Goal: Transaction & Acquisition: Obtain resource

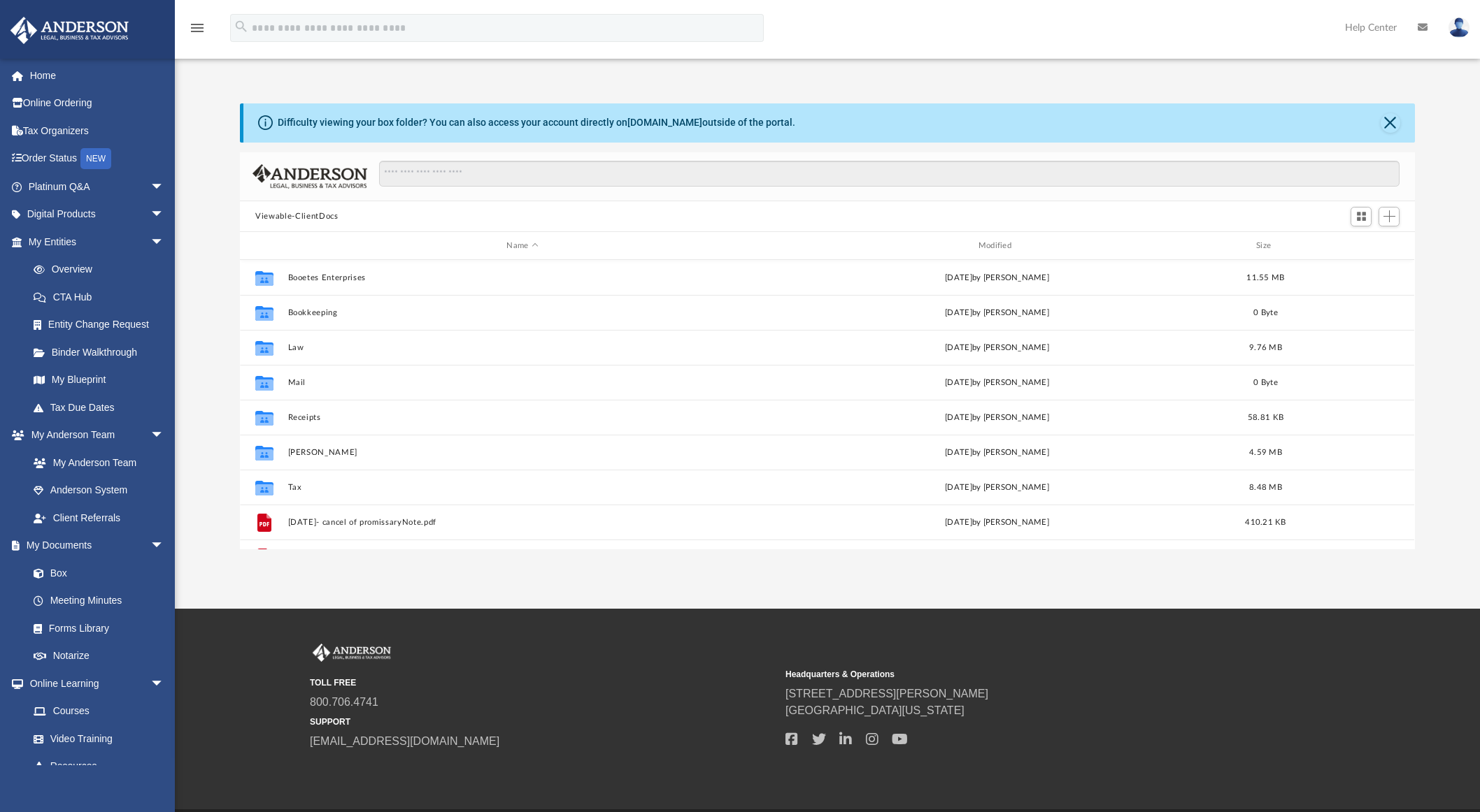
scroll to position [307, 1164]
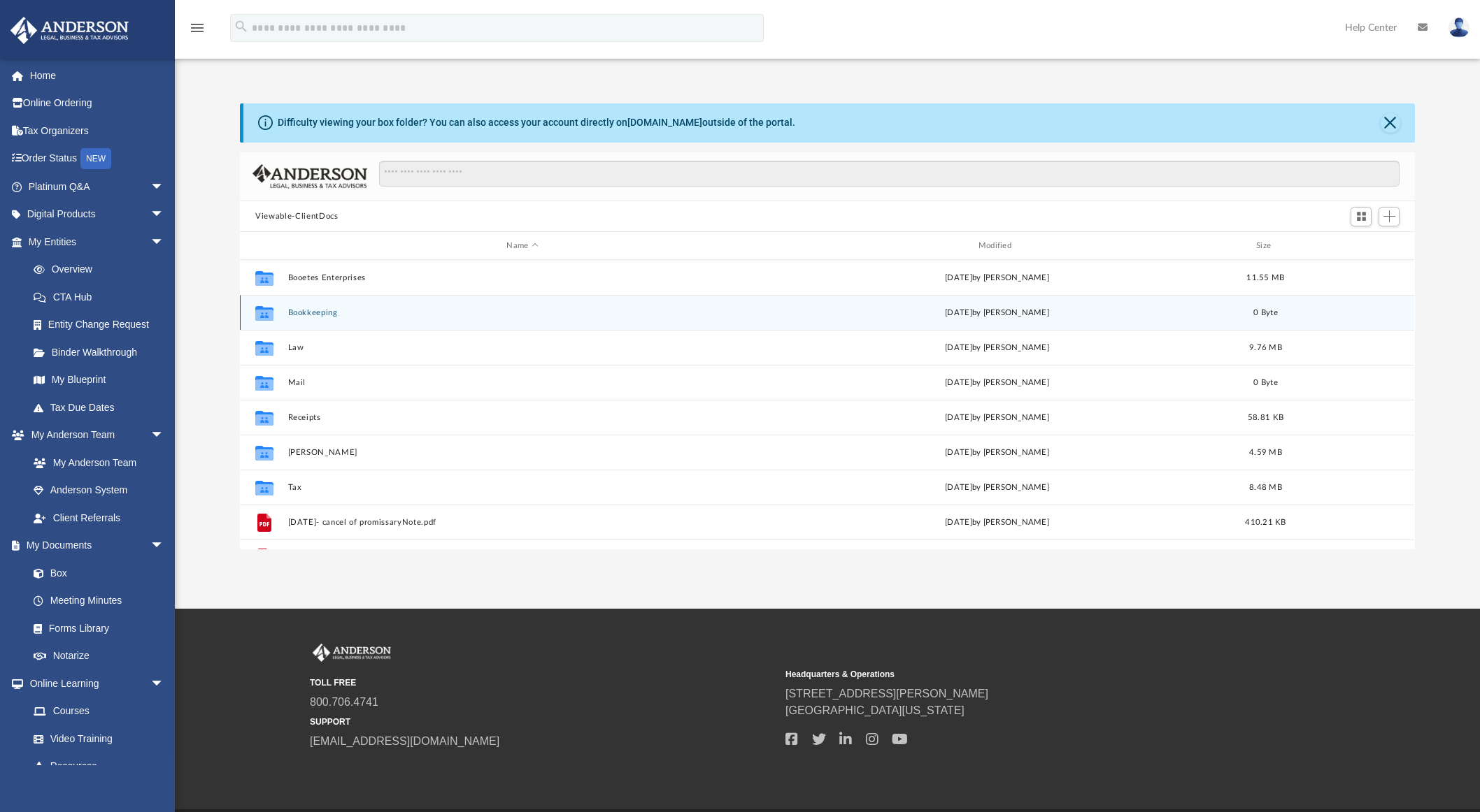
click at [312, 314] on button "Bookkeeping" at bounding box center [522, 312] width 469 height 9
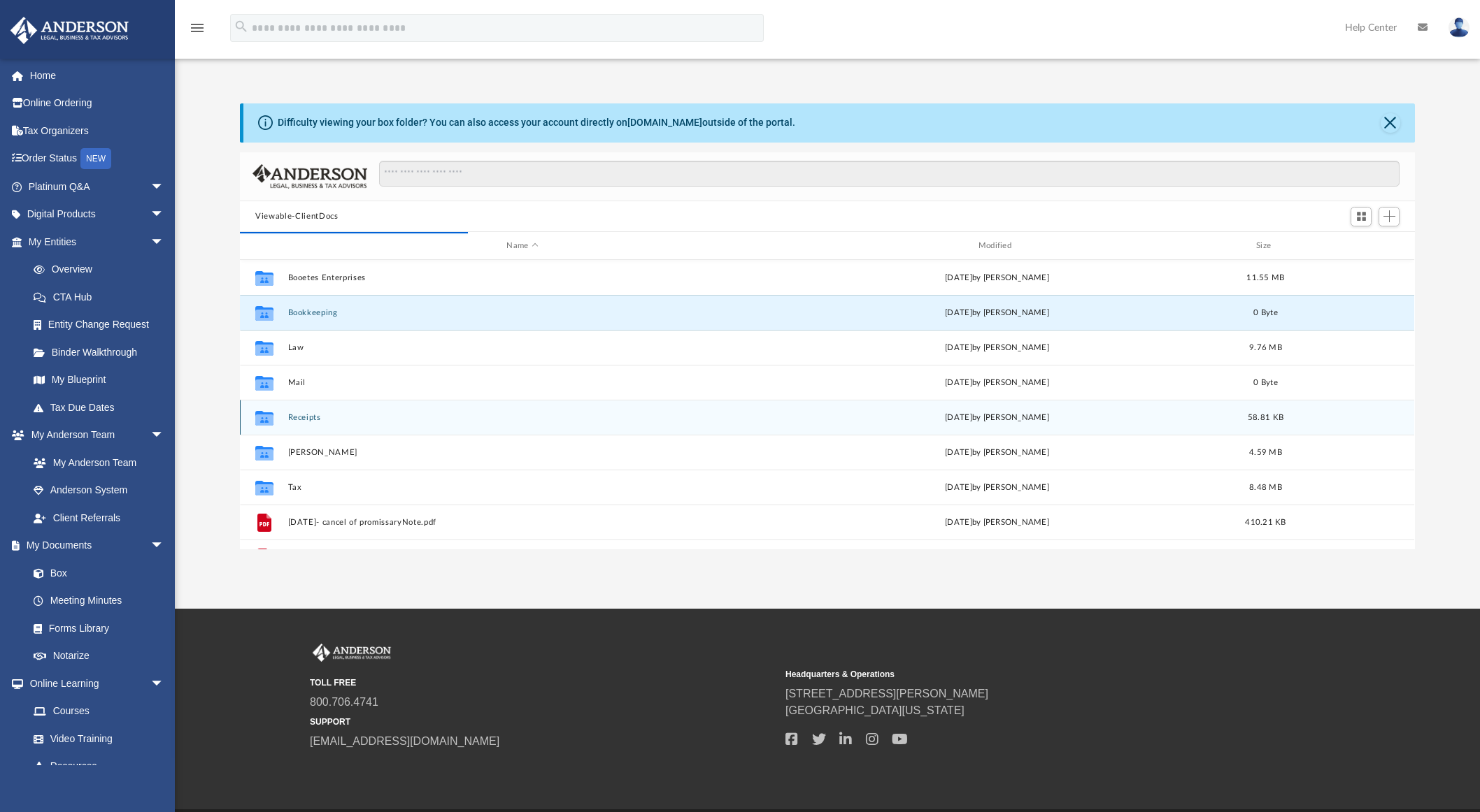
click at [303, 419] on button "Receipts" at bounding box center [522, 417] width 469 height 9
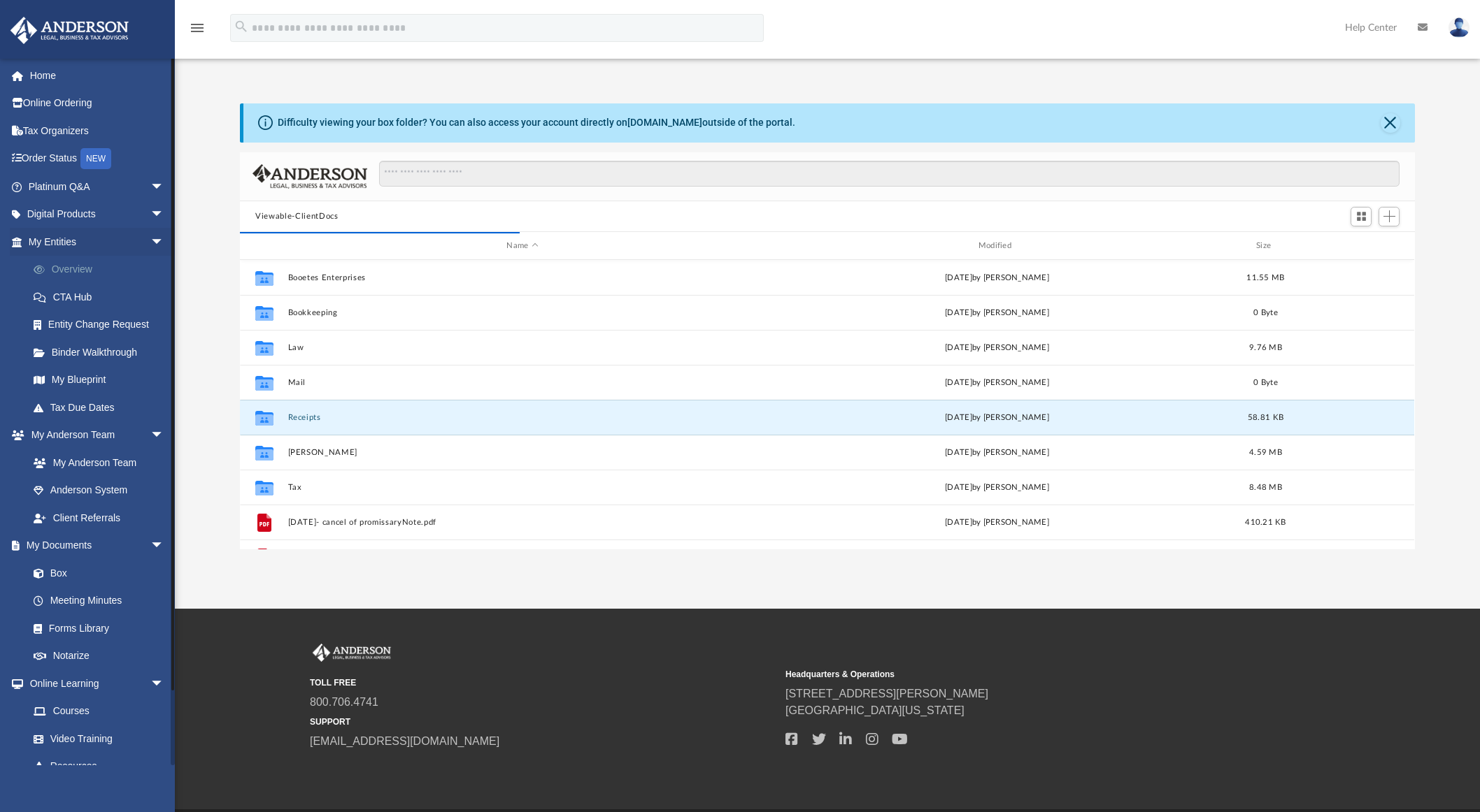
click at [65, 268] on link "Overview" at bounding box center [102, 270] width 166 height 28
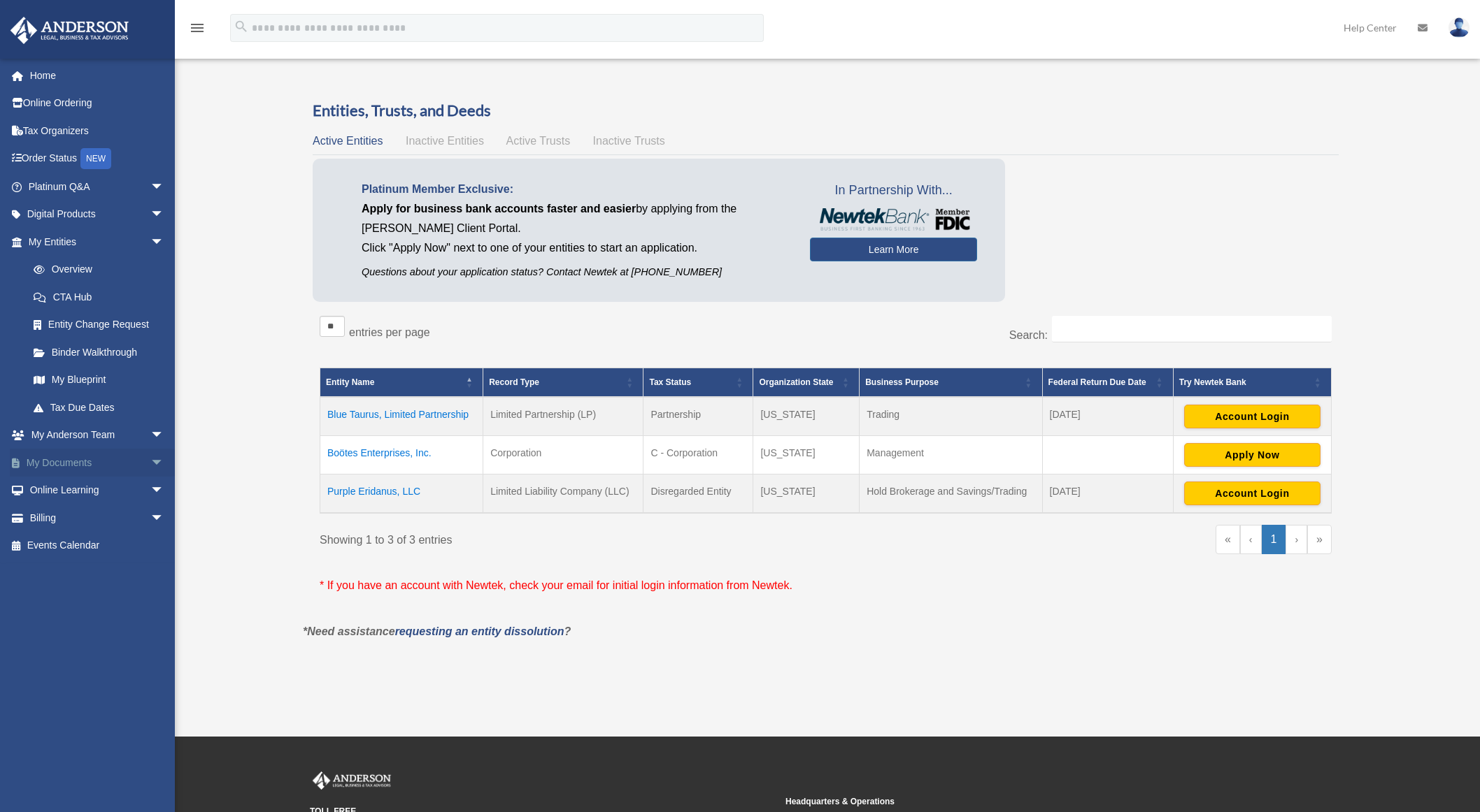
click at [151, 461] on span "arrow_drop_down" at bounding box center [165, 463] width 28 height 29
click at [62, 483] on link "Box" at bounding box center [102, 491] width 166 height 28
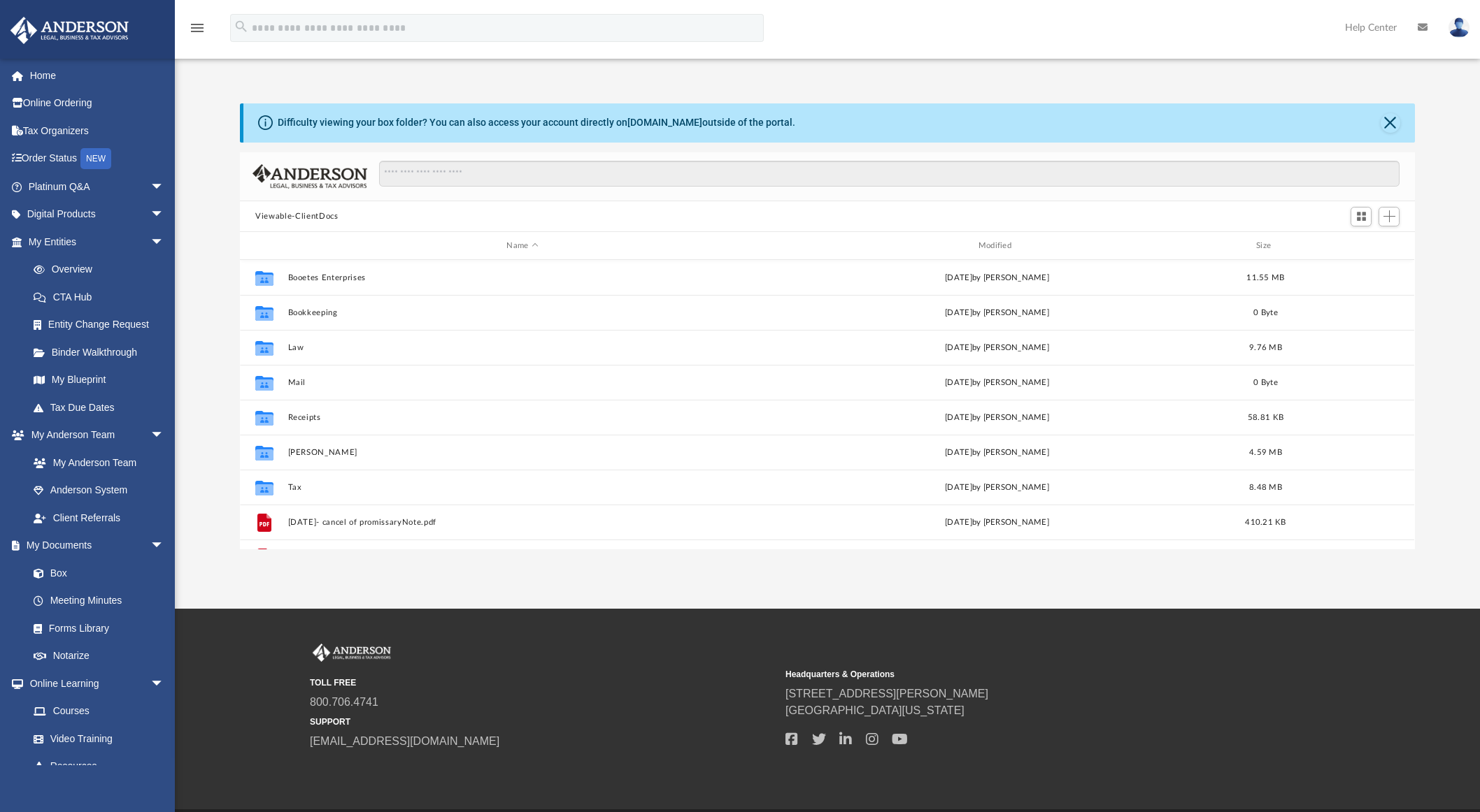
scroll to position [307, 1164]
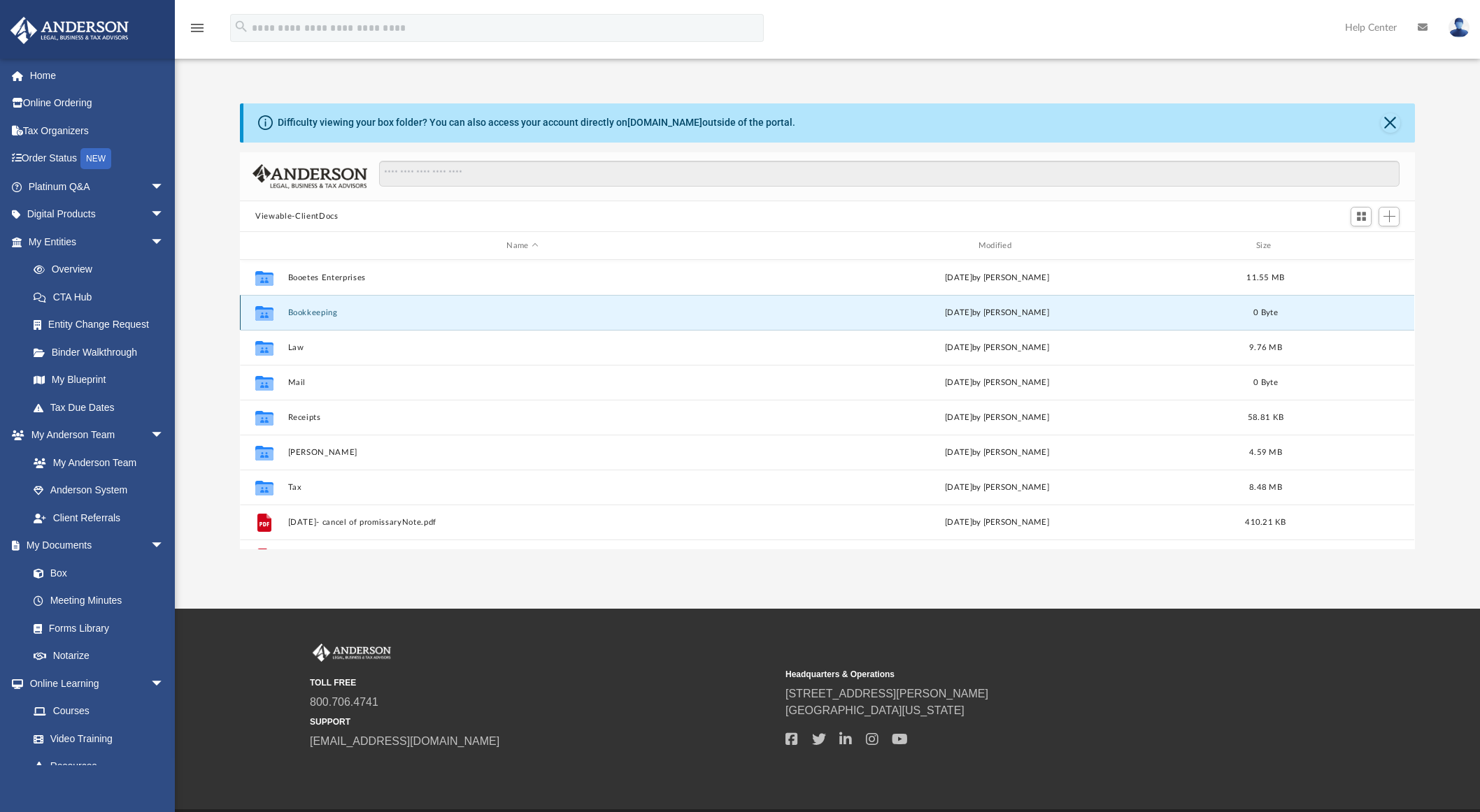
click at [313, 315] on button "Bookkeeping" at bounding box center [522, 312] width 469 height 9
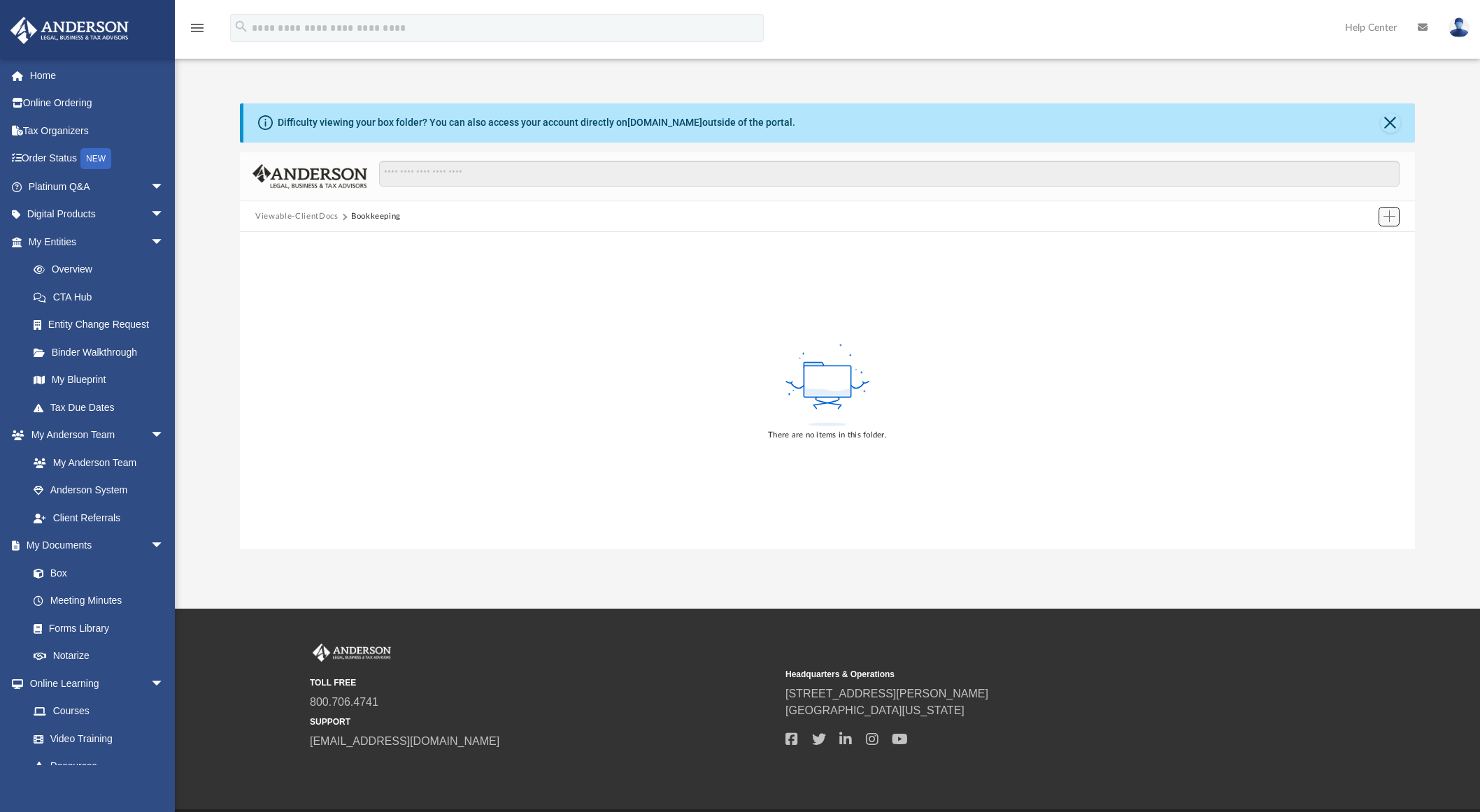
click at [1391, 218] on span "Add" at bounding box center [1389, 216] width 12 height 12
click at [1375, 267] on li "New Folder" at bounding box center [1369, 266] width 45 height 15
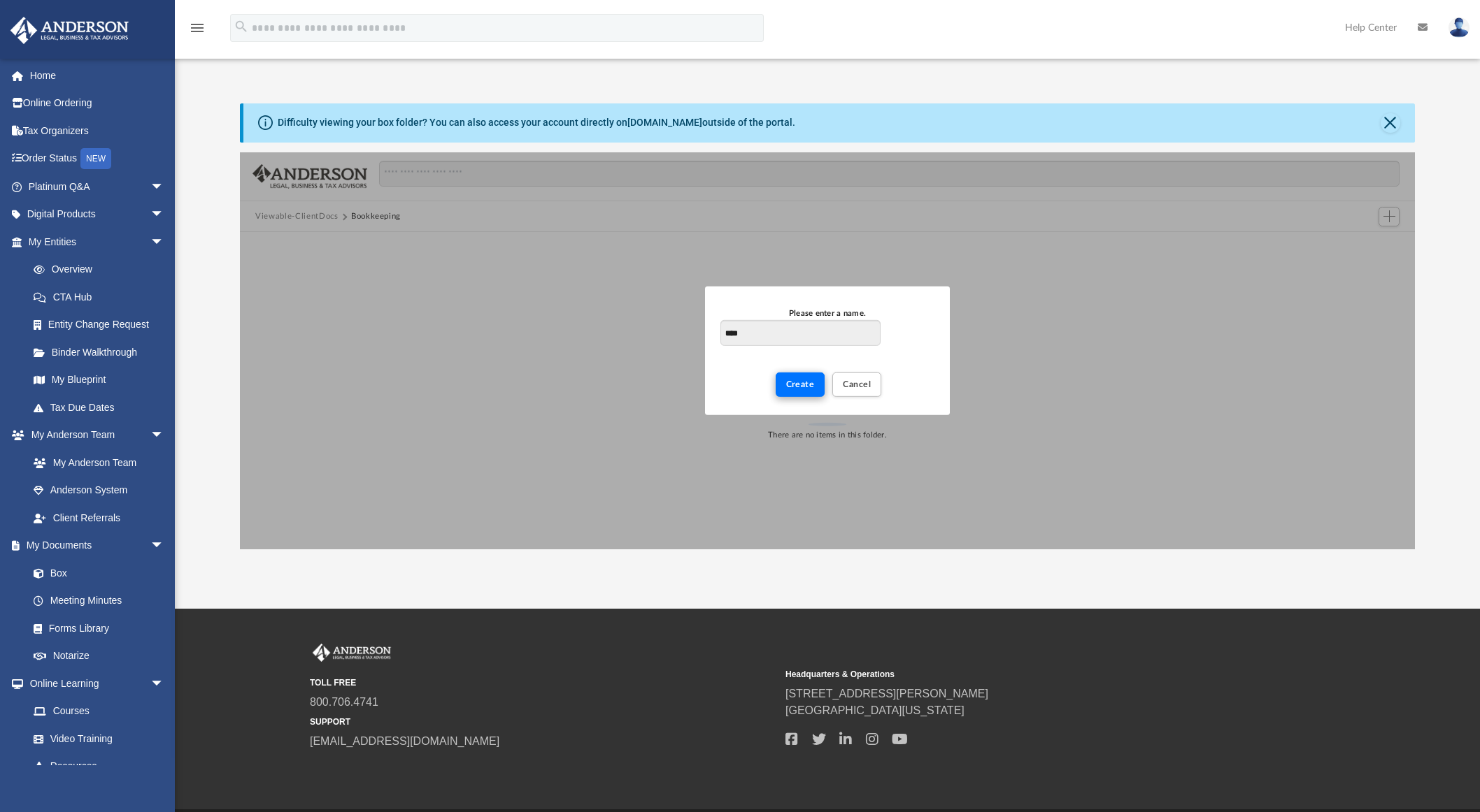
type input "****"
click at [803, 385] on span "Create" at bounding box center [800, 384] width 29 height 8
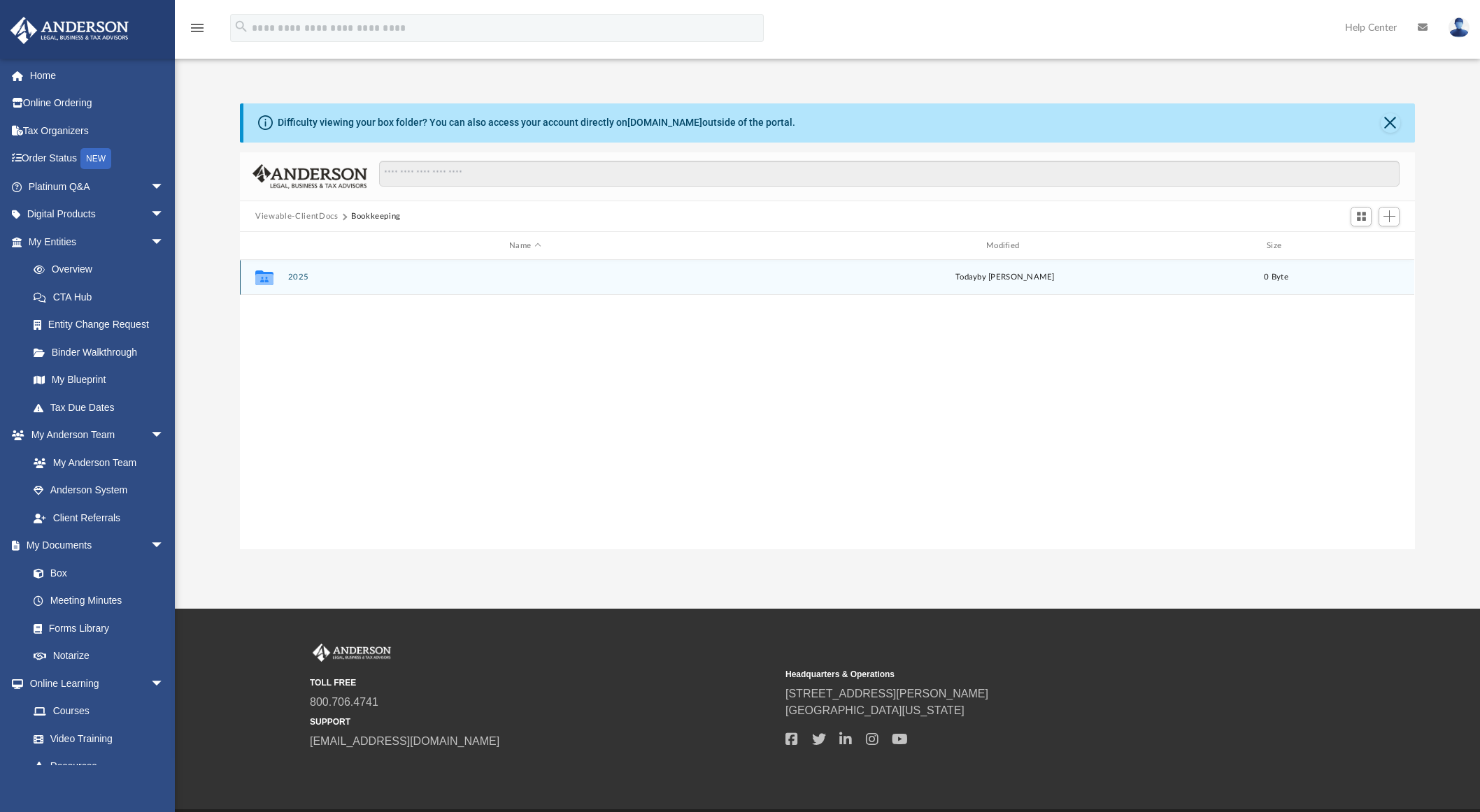
click at [298, 275] on button "2025" at bounding box center [525, 277] width 474 height 9
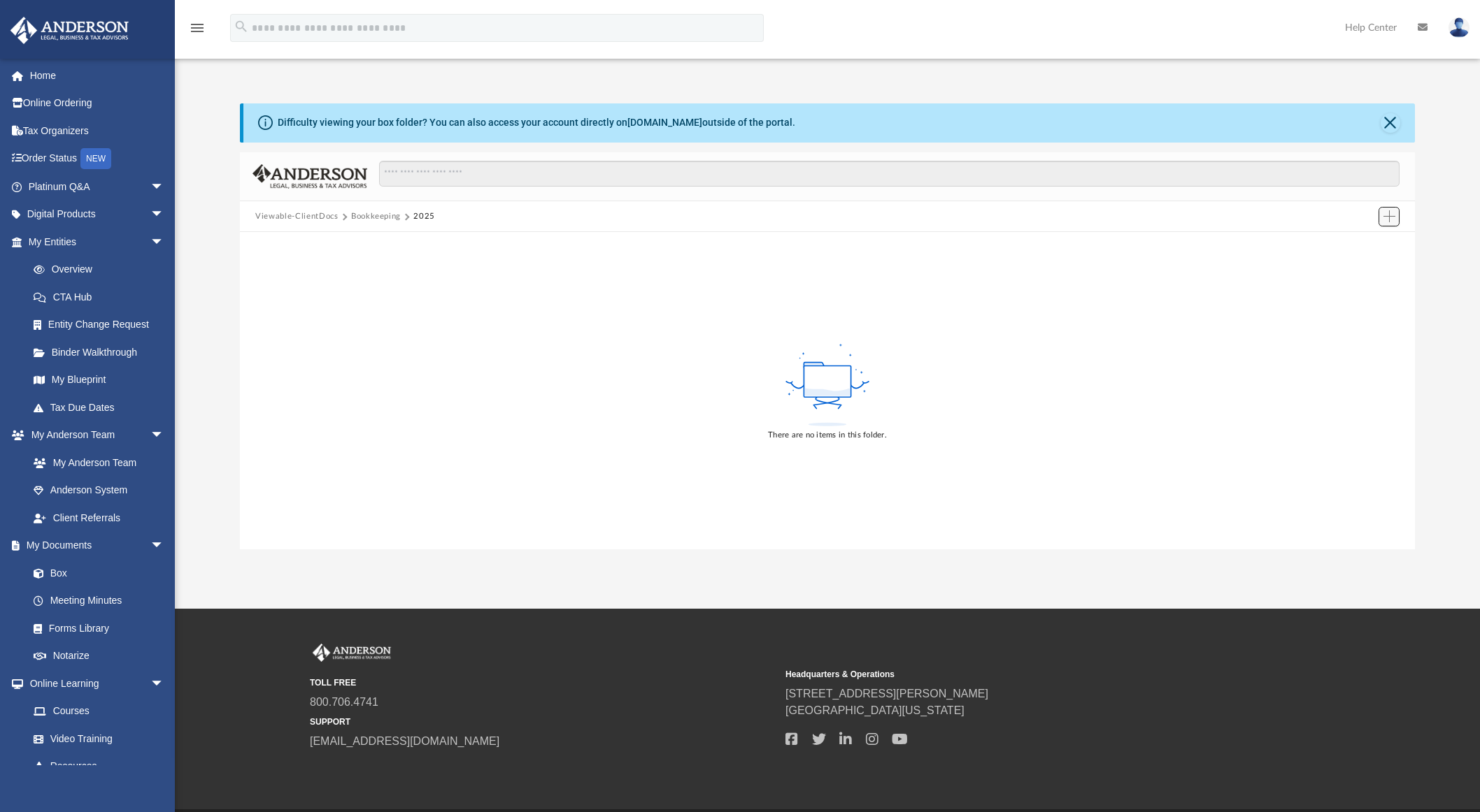
click at [1392, 212] on span "Add" at bounding box center [1389, 216] width 12 height 12
click at [1361, 244] on li "Upload" at bounding box center [1369, 244] width 45 height 15
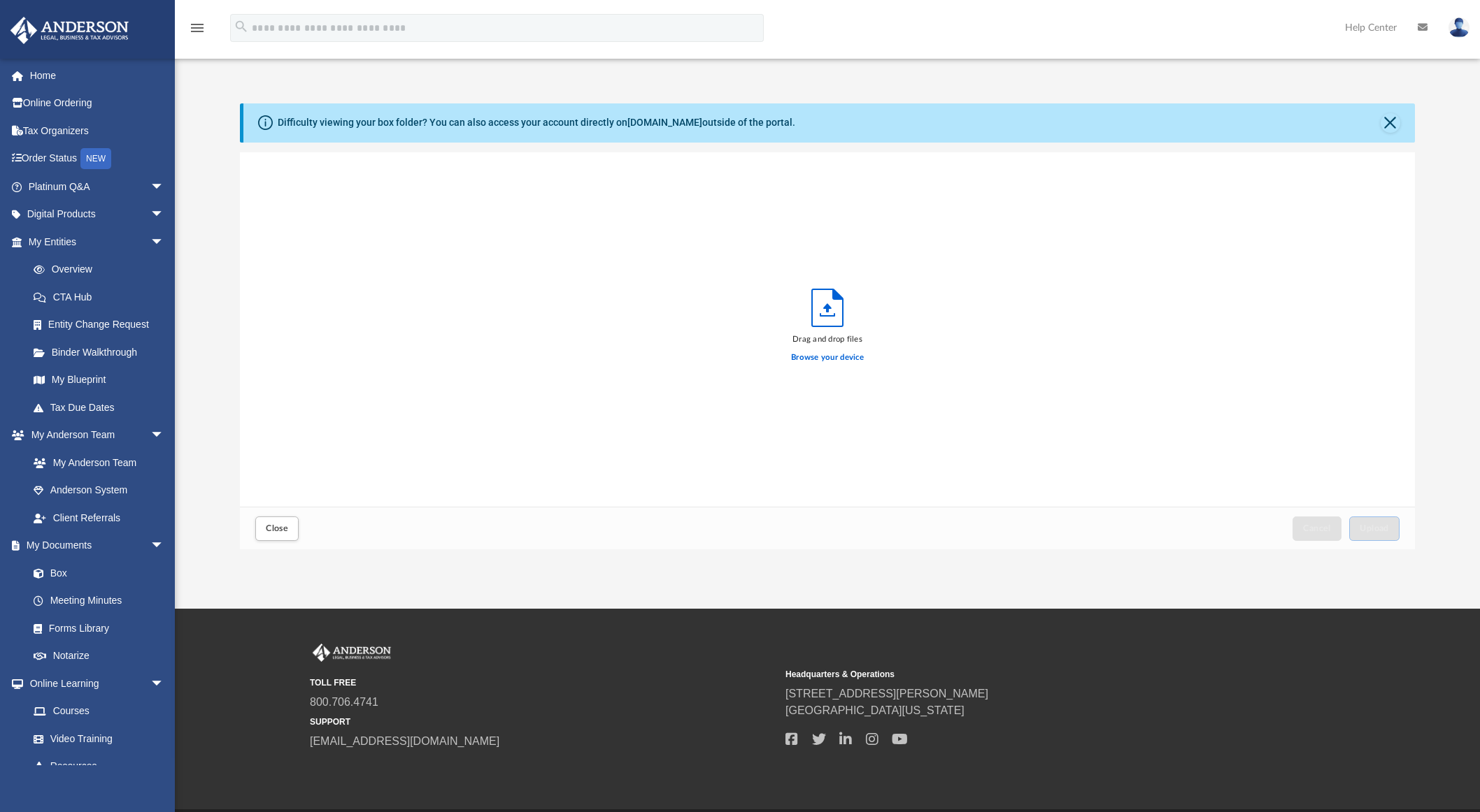
scroll to position [344, 1164]
click at [1386, 530] on span "Upload" at bounding box center [1374, 528] width 29 height 8
click at [277, 525] on span "Close" at bounding box center [277, 528] width 22 height 8
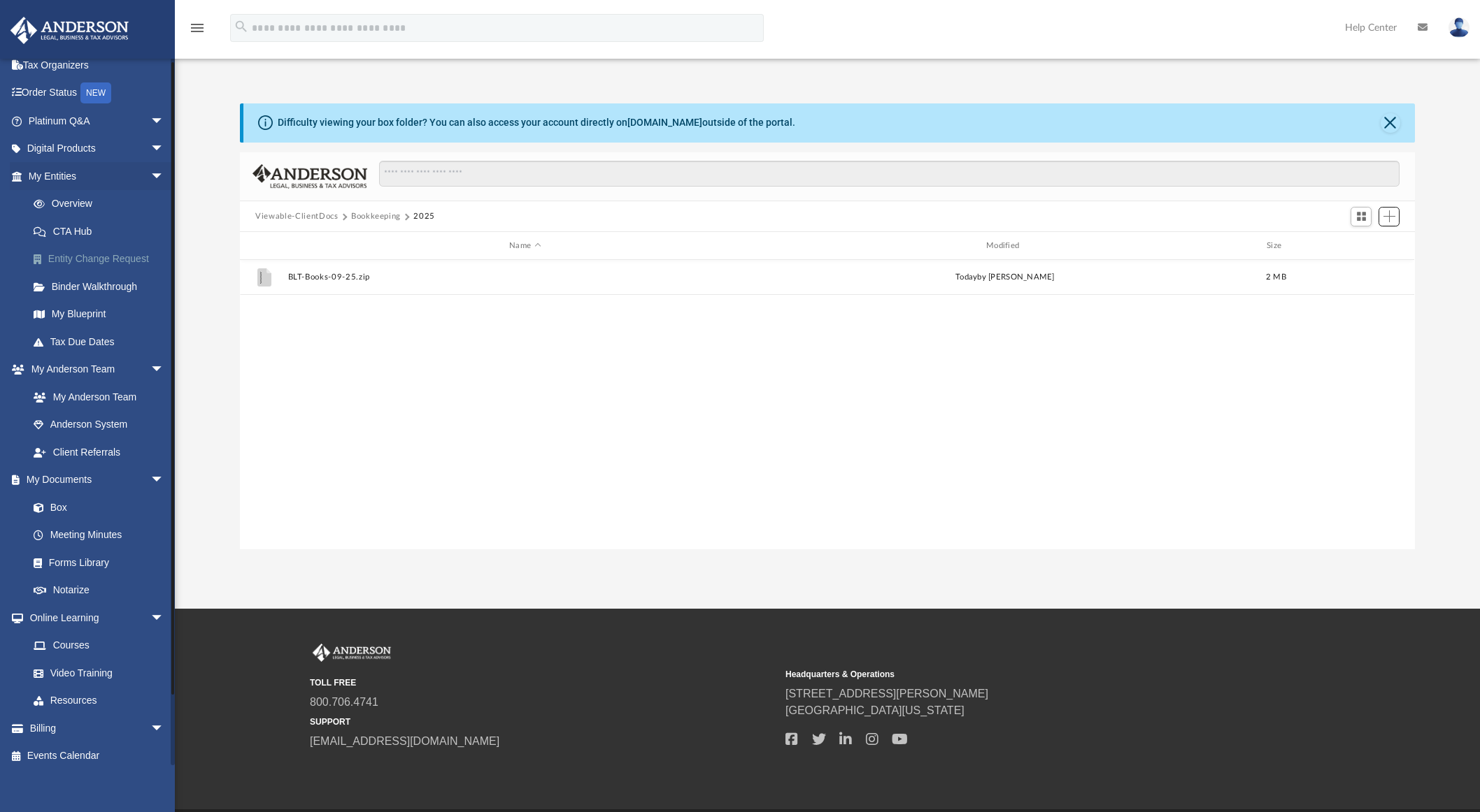
scroll to position [74, 0]
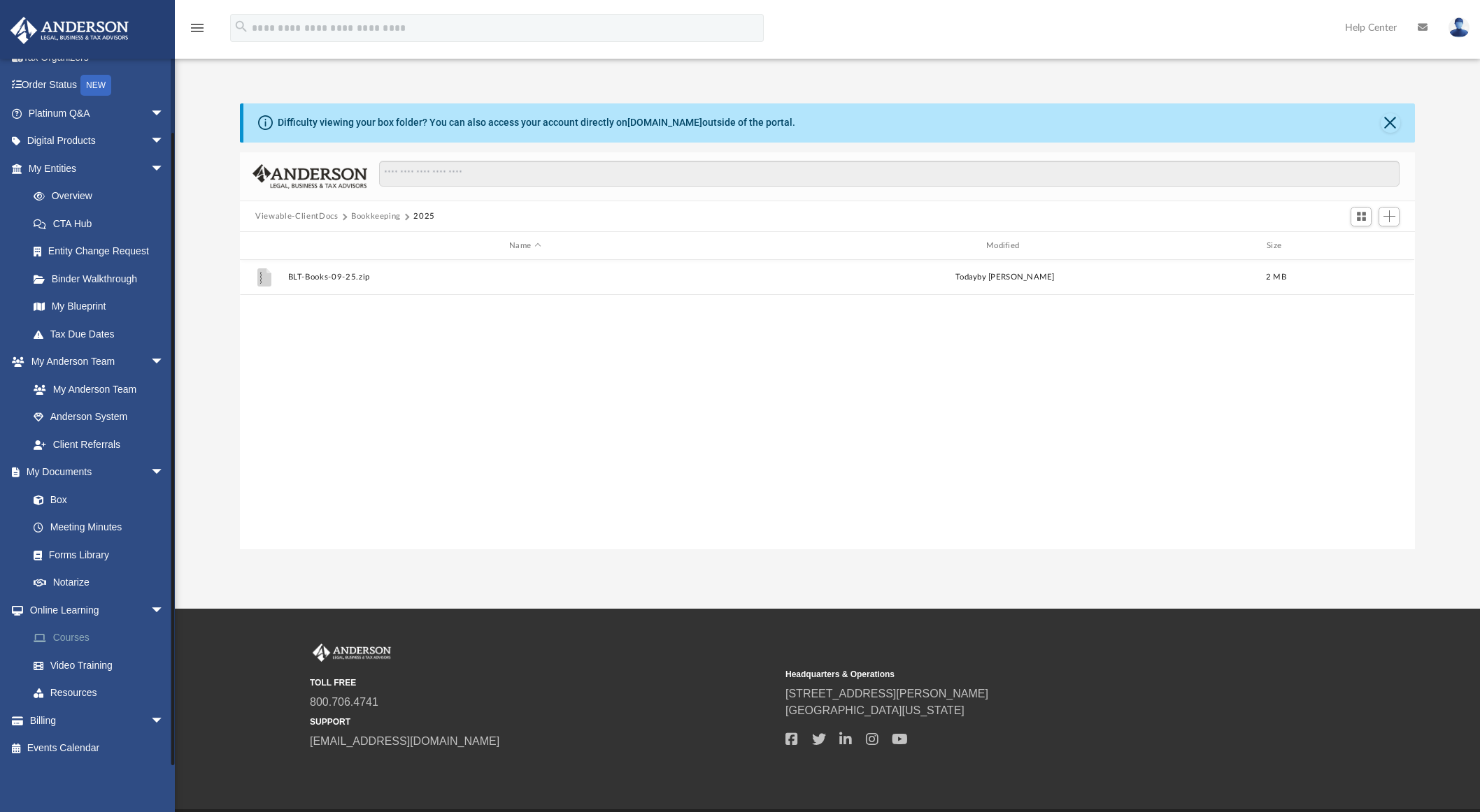
click at [78, 640] on link "Courses" at bounding box center [102, 638] width 166 height 28
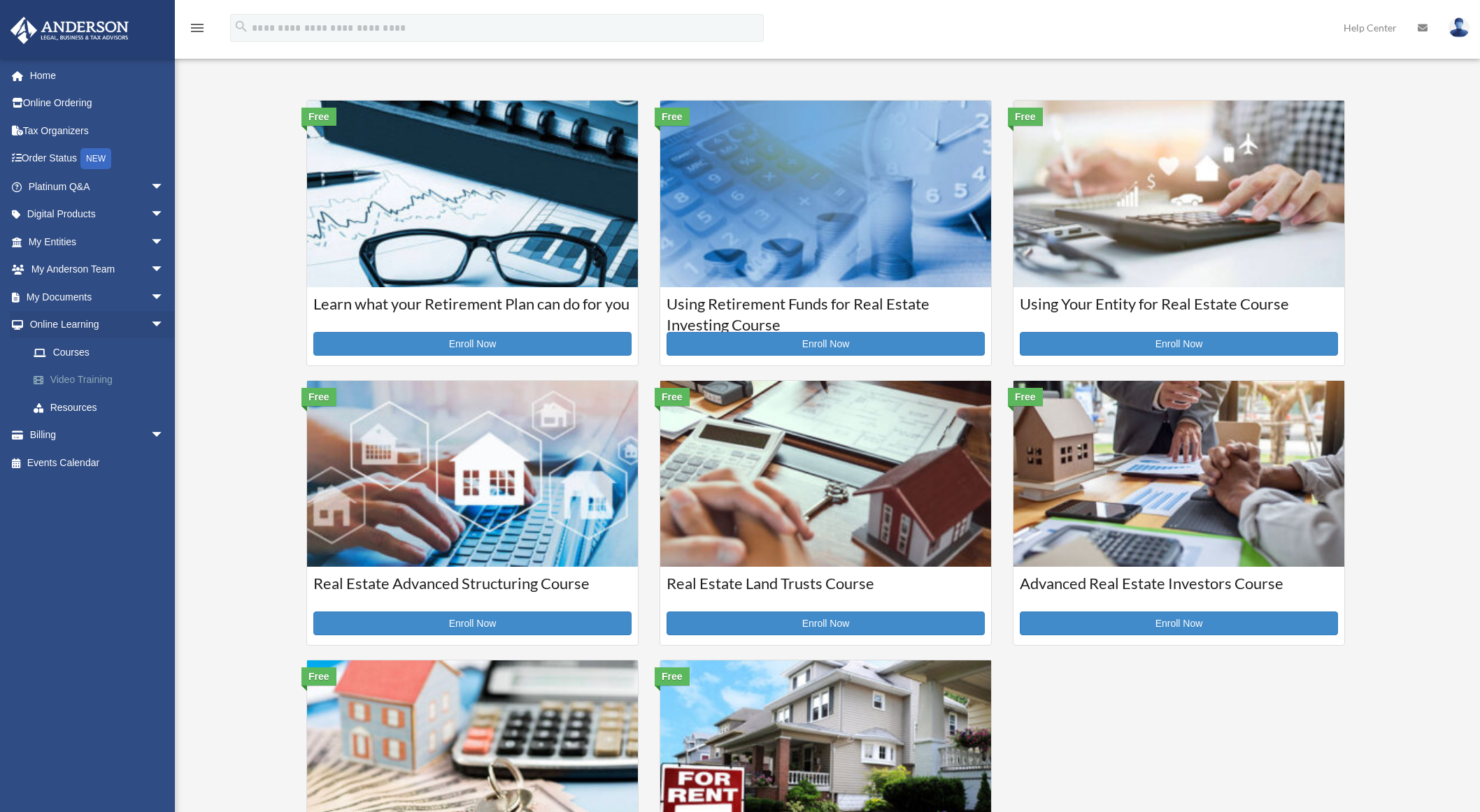
click at [85, 377] on link "Video Training" at bounding box center [102, 380] width 166 height 28
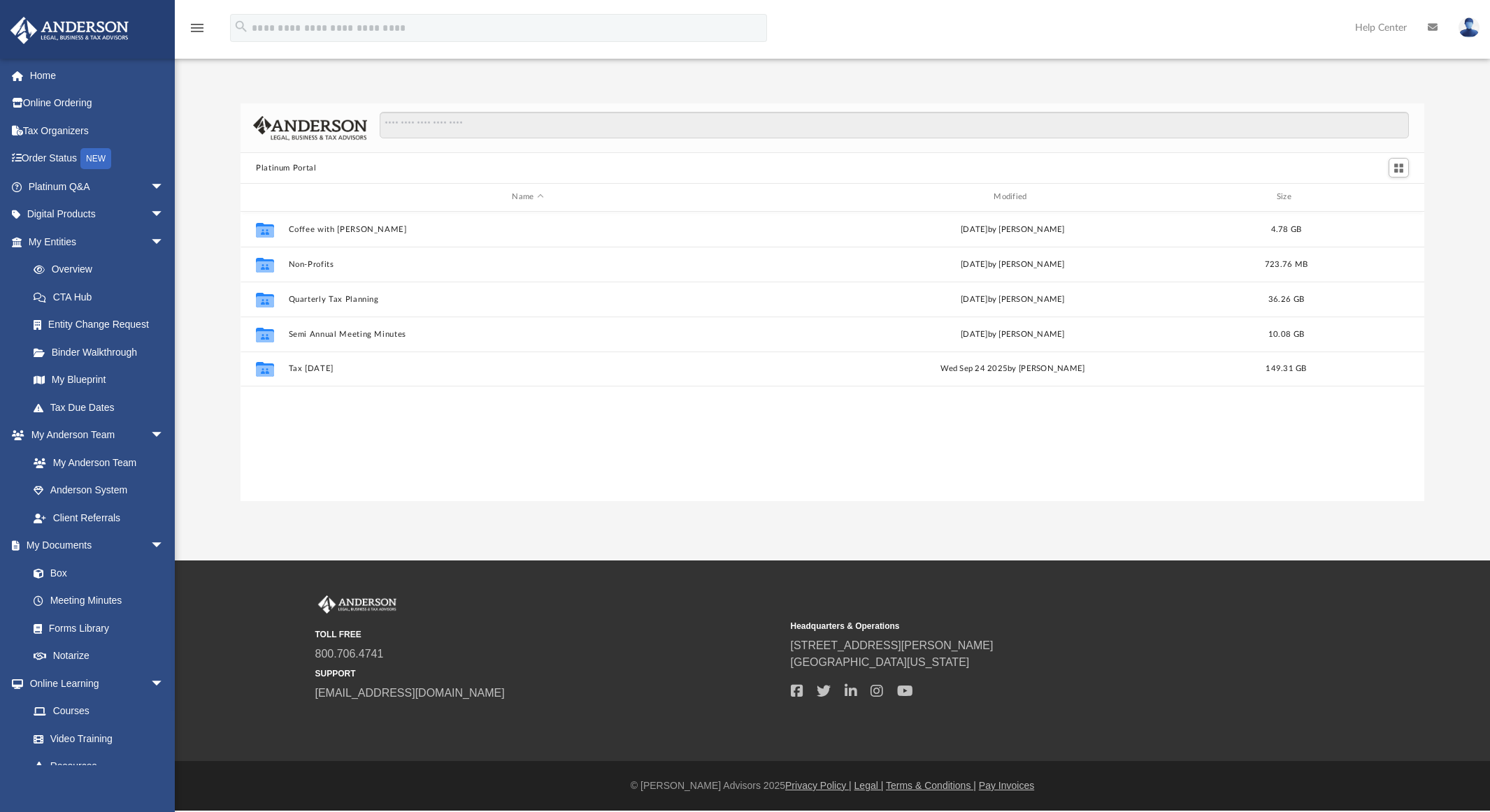
scroll to position [307, 1173]
click at [151, 211] on span "arrow_drop_down" at bounding box center [165, 215] width 28 height 29
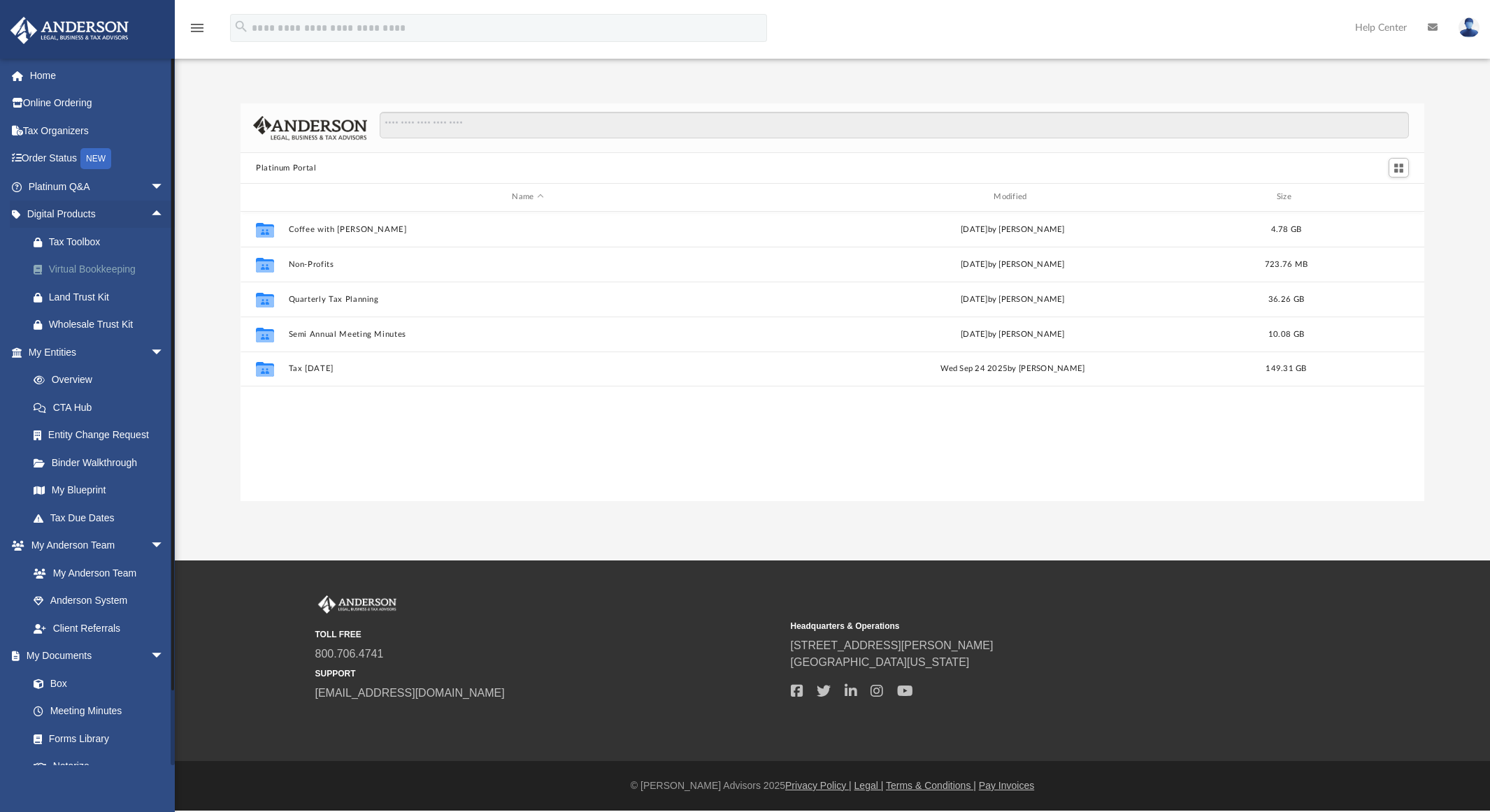
click at [100, 263] on div "Virtual Bookkeeping" at bounding box center [109, 269] width 119 height 18
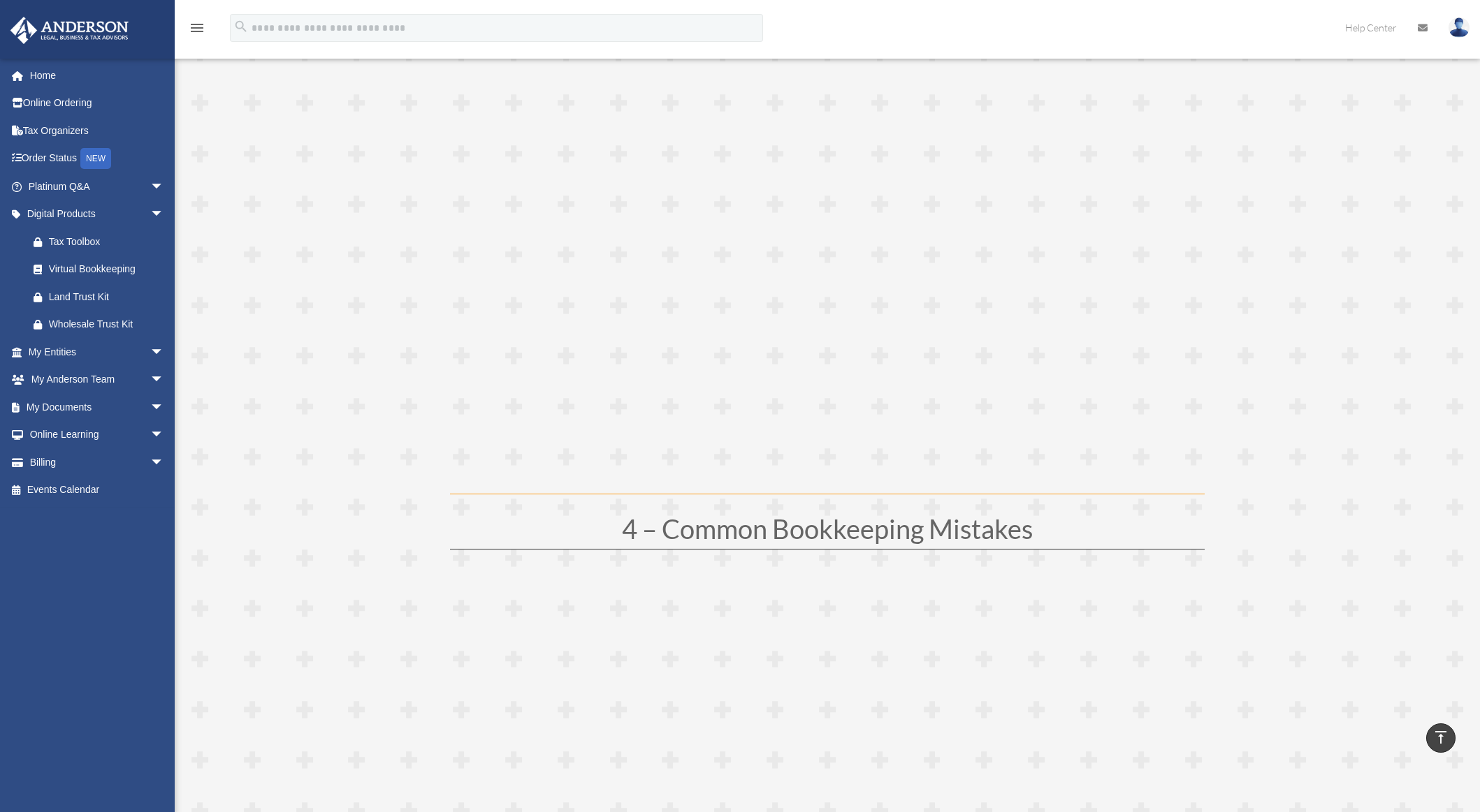
scroll to position [1257, 0]
click at [97, 269] on div "Virtual Bookkeeping" at bounding box center [108, 269] width 119 height 17
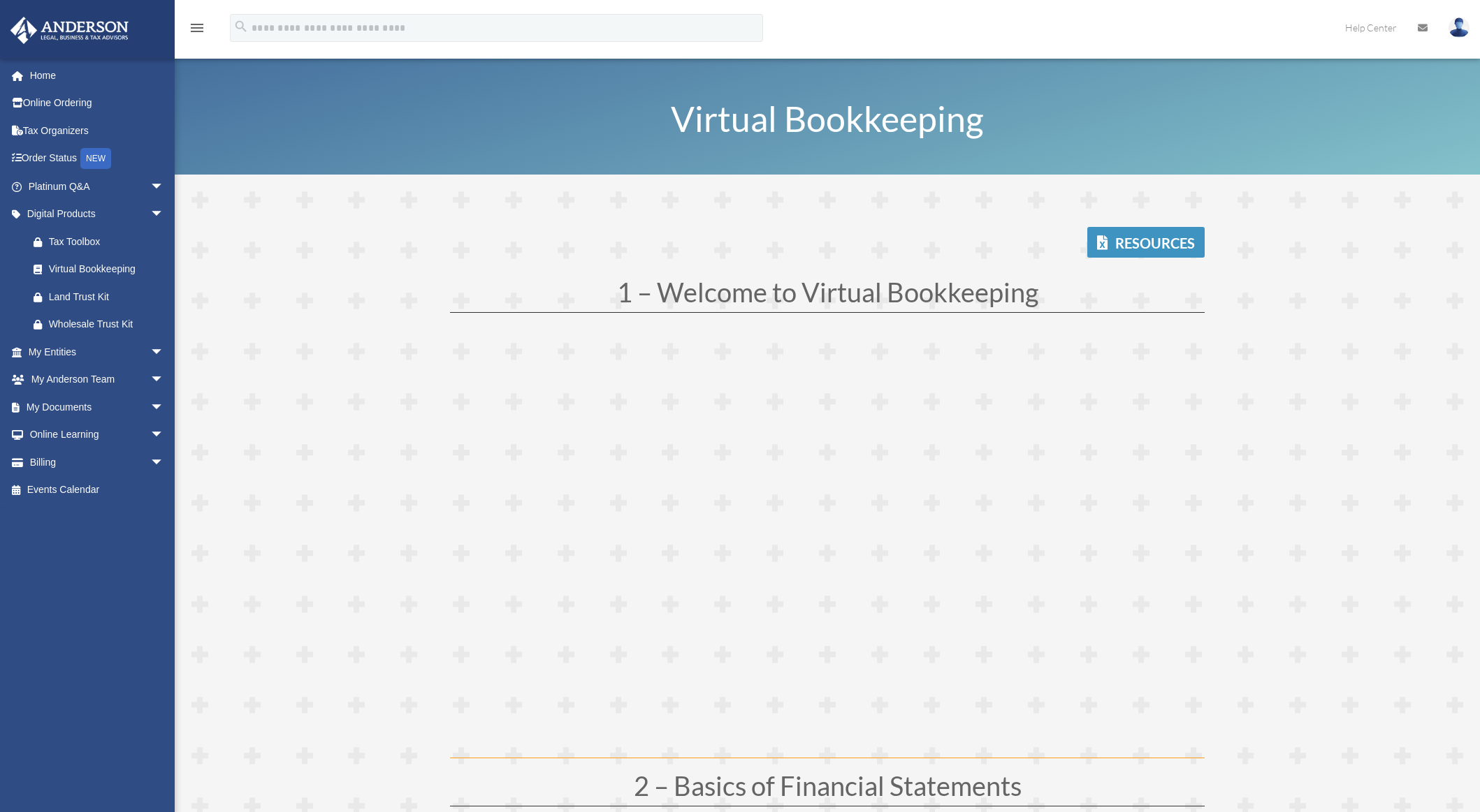
click at [1161, 242] on link "Resources" at bounding box center [1146, 242] width 118 height 31
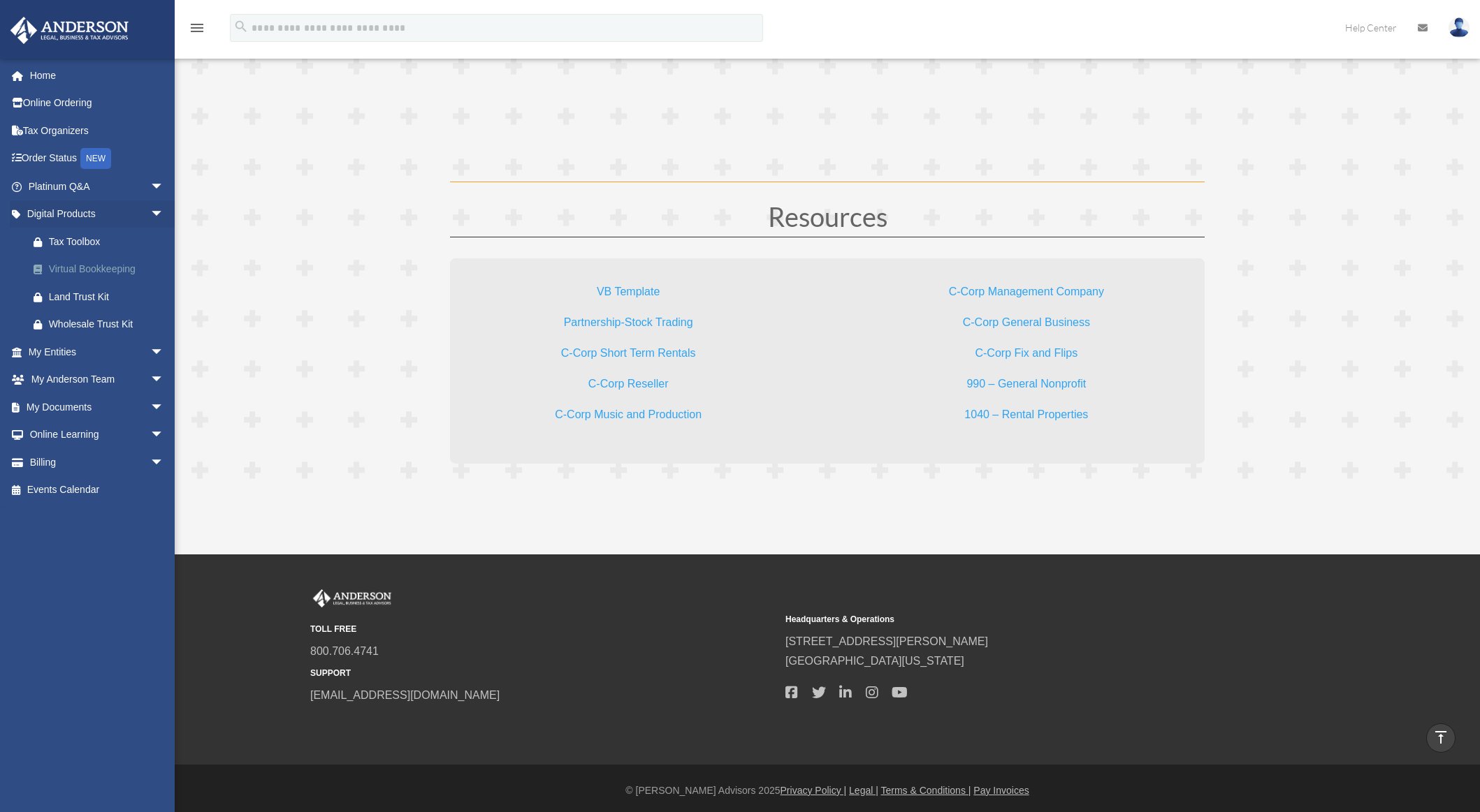
click at [115, 269] on div "Virtual Bookkeeping" at bounding box center [108, 269] width 119 height 17
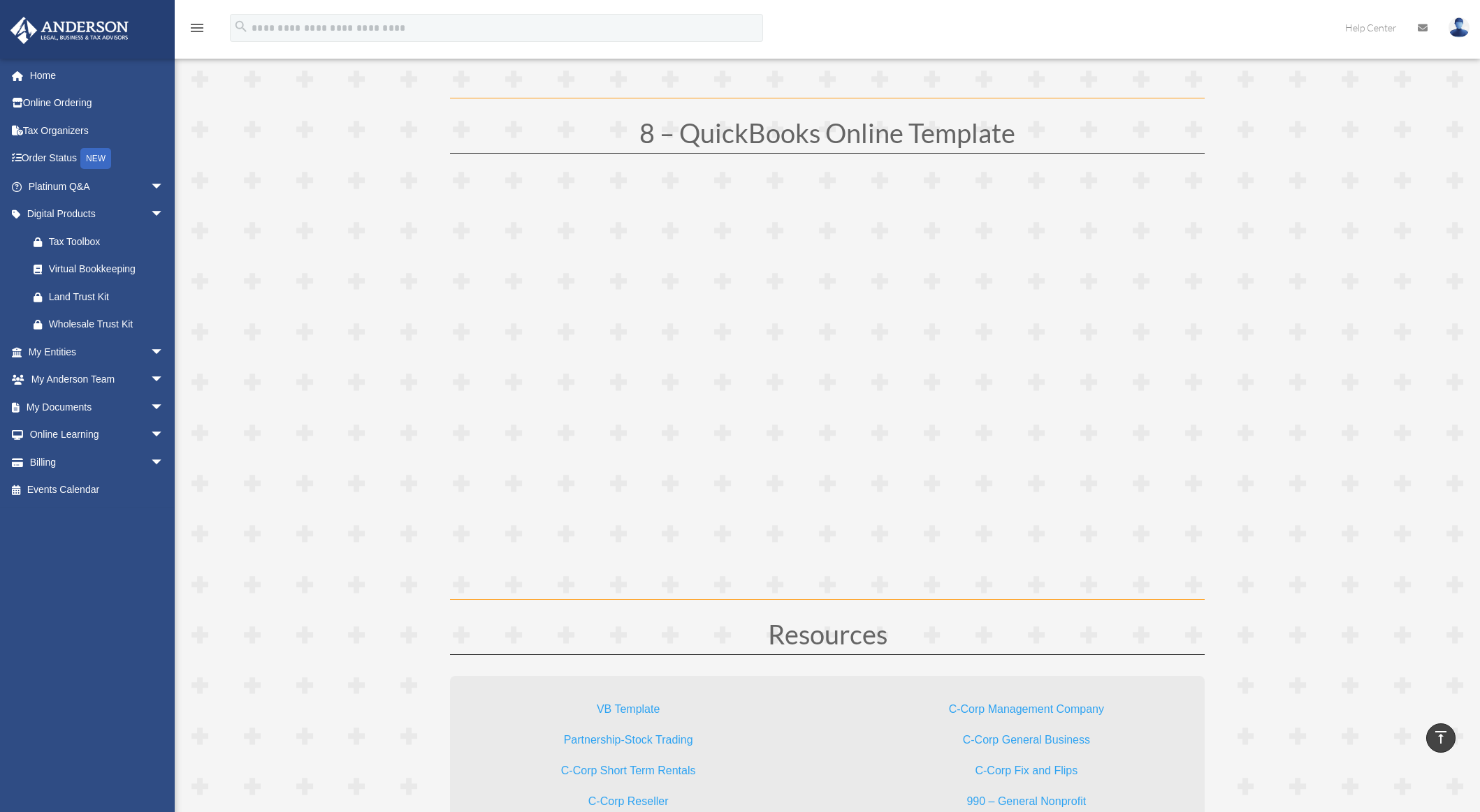
scroll to position [3517, 0]
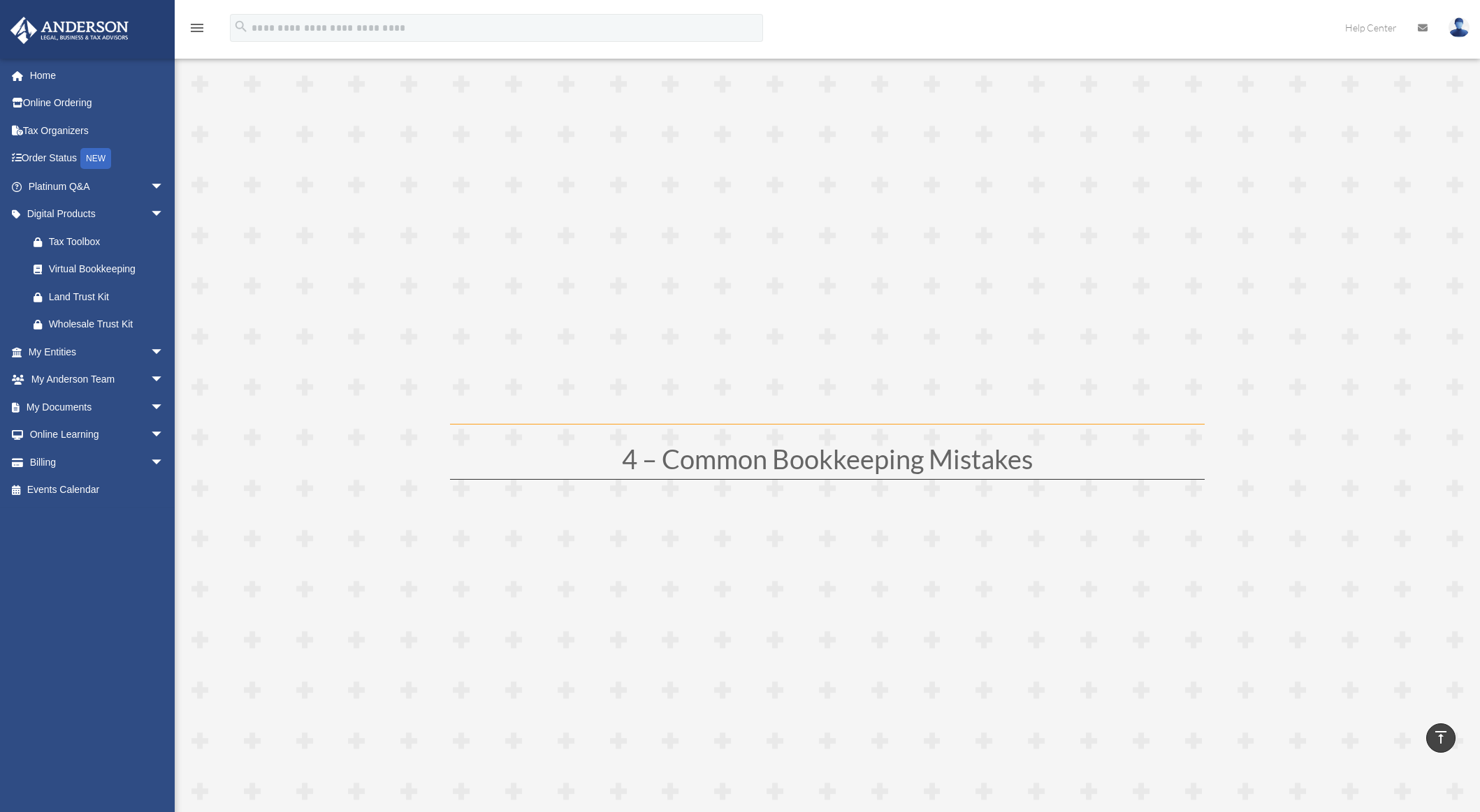
scroll to position [1327, 0]
click at [150, 409] on span "arrow_drop_down" at bounding box center [164, 407] width 28 height 29
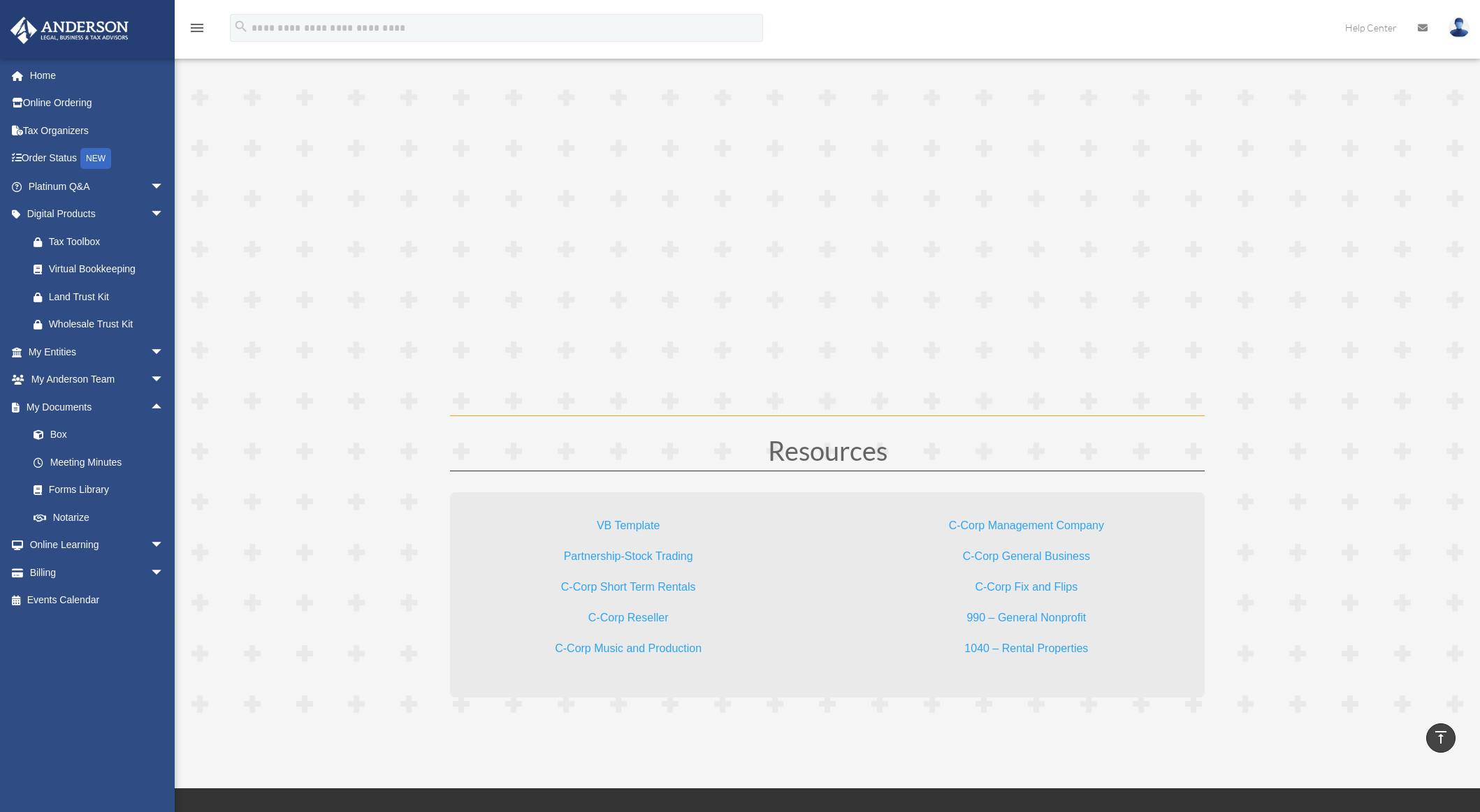
scroll to position [3840, 0]
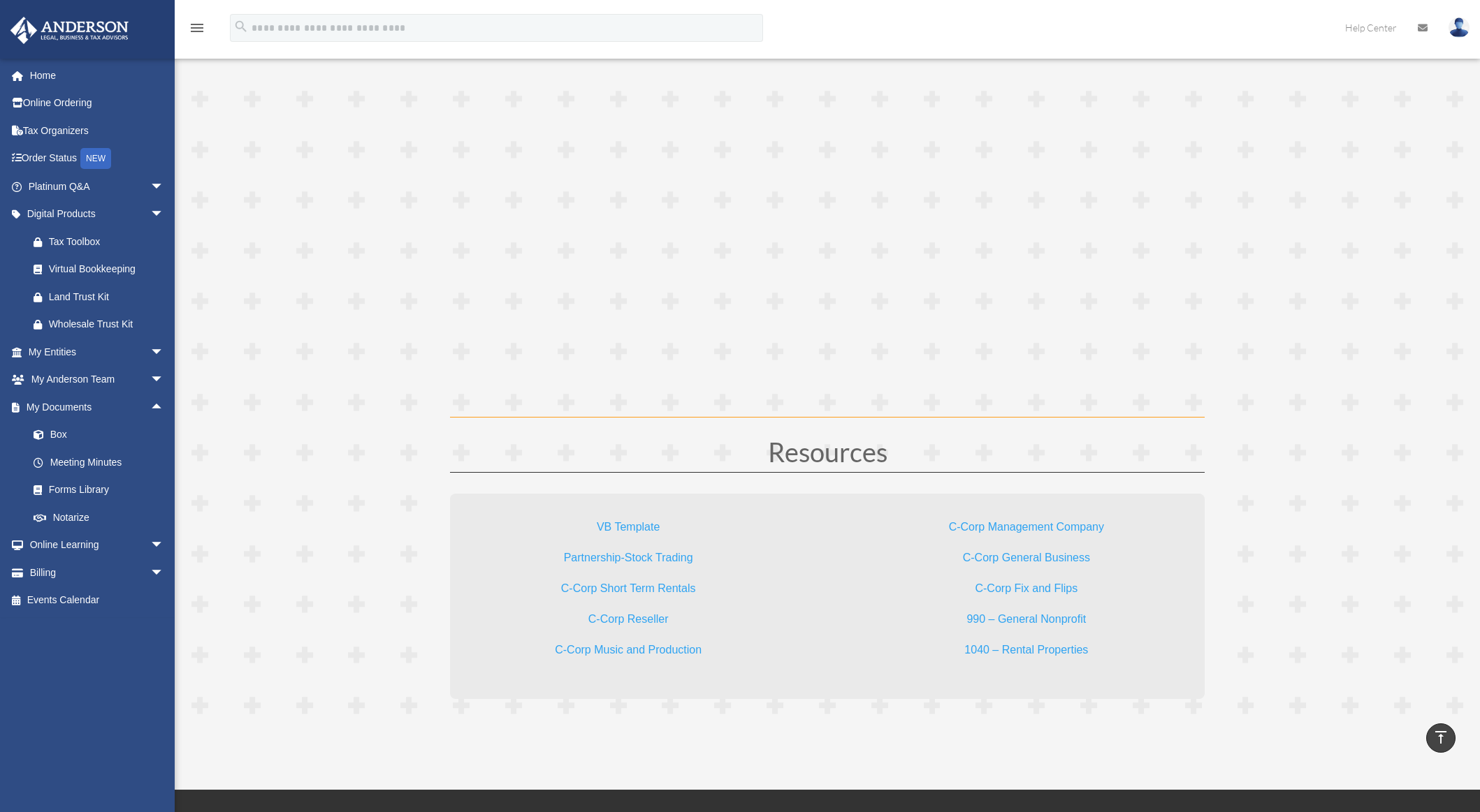
click at [652, 552] on link "Partnership-Stock Trading" at bounding box center [628, 561] width 129 height 19
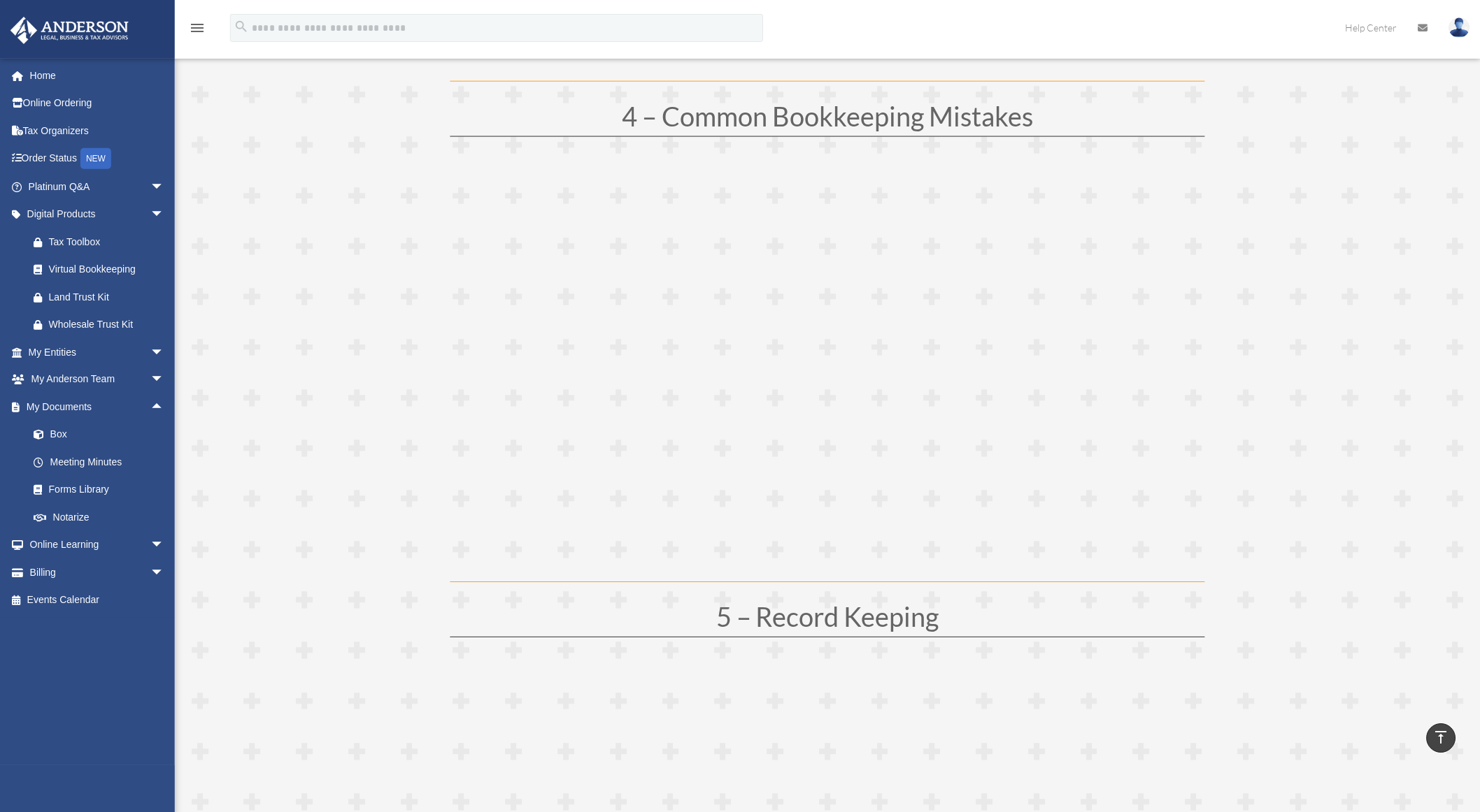
scroll to position [1677, 0]
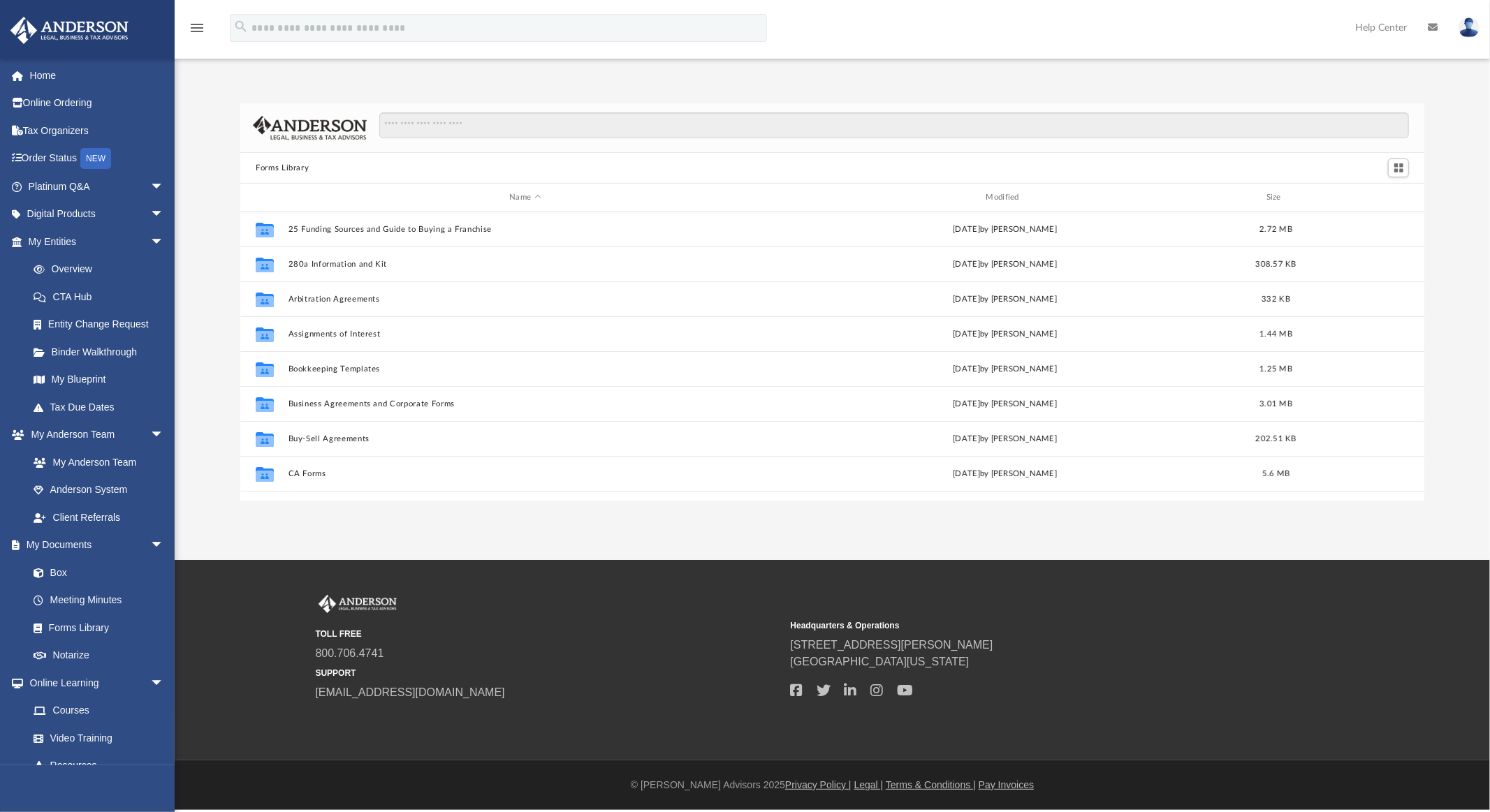
scroll to position [306, 1172]
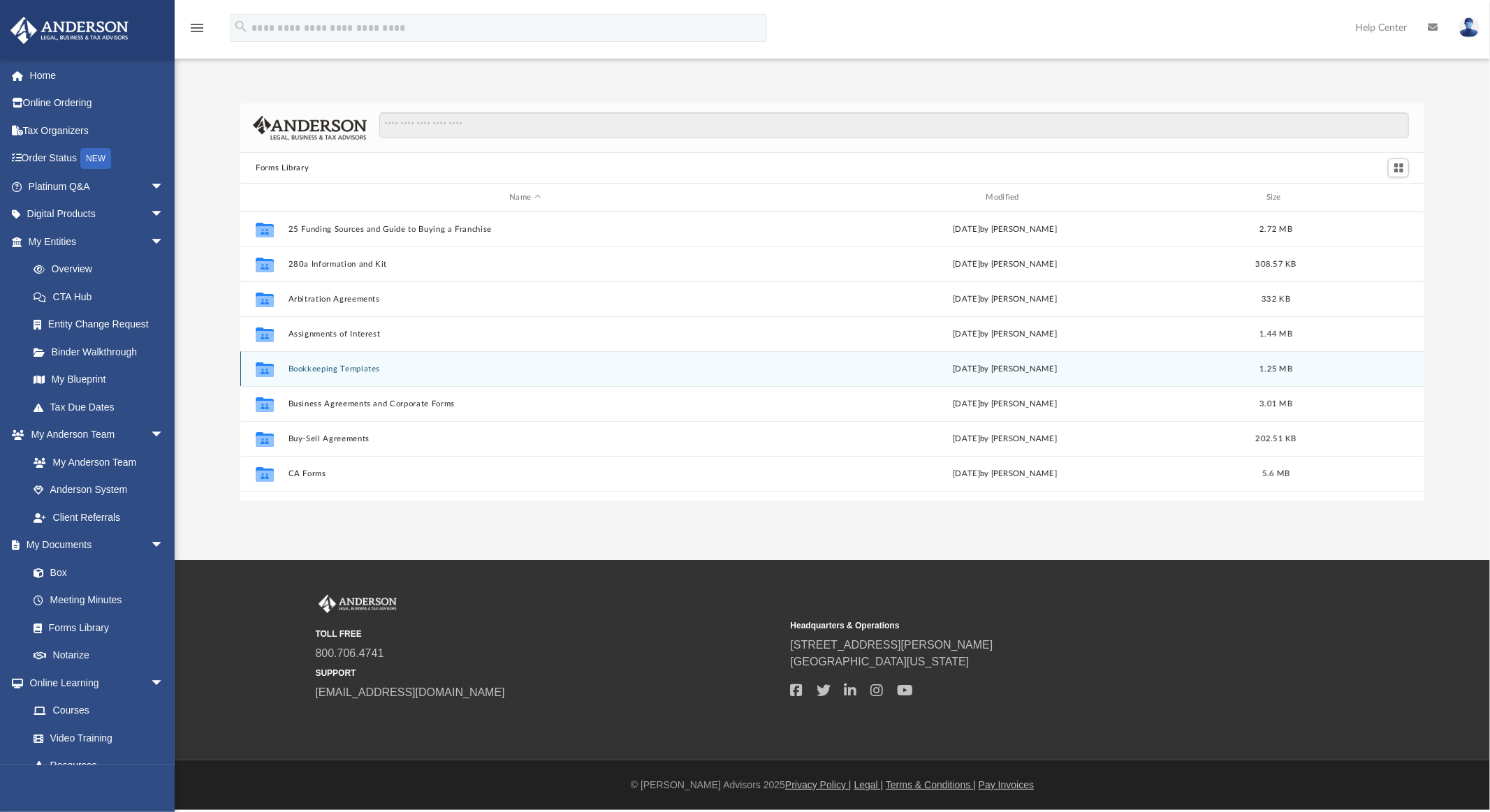
click at [344, 370] on button "Bookkeeping Templates" at bounding box center [525, 369] width 474 height 9
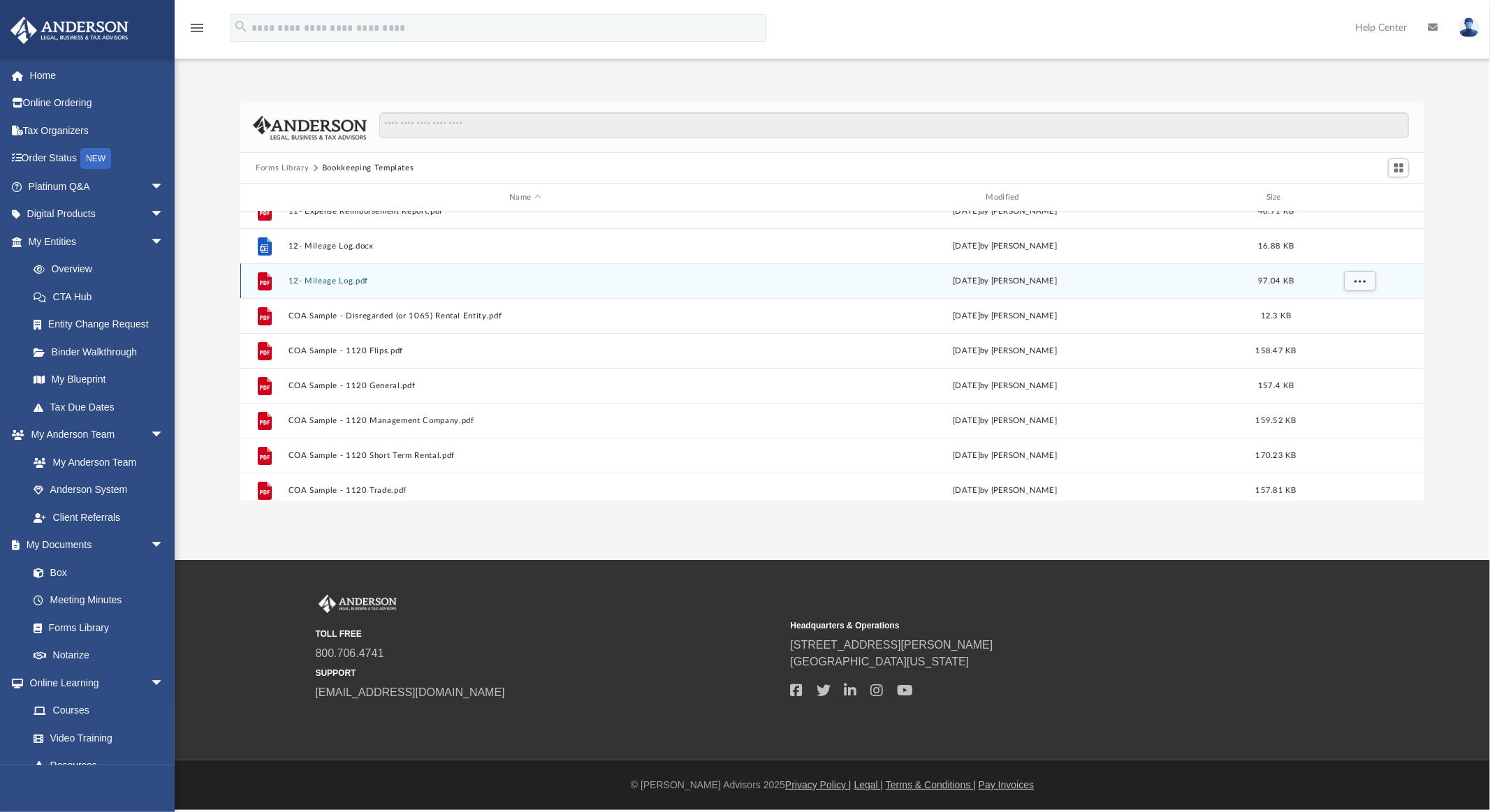
scroll to position [0, 0]
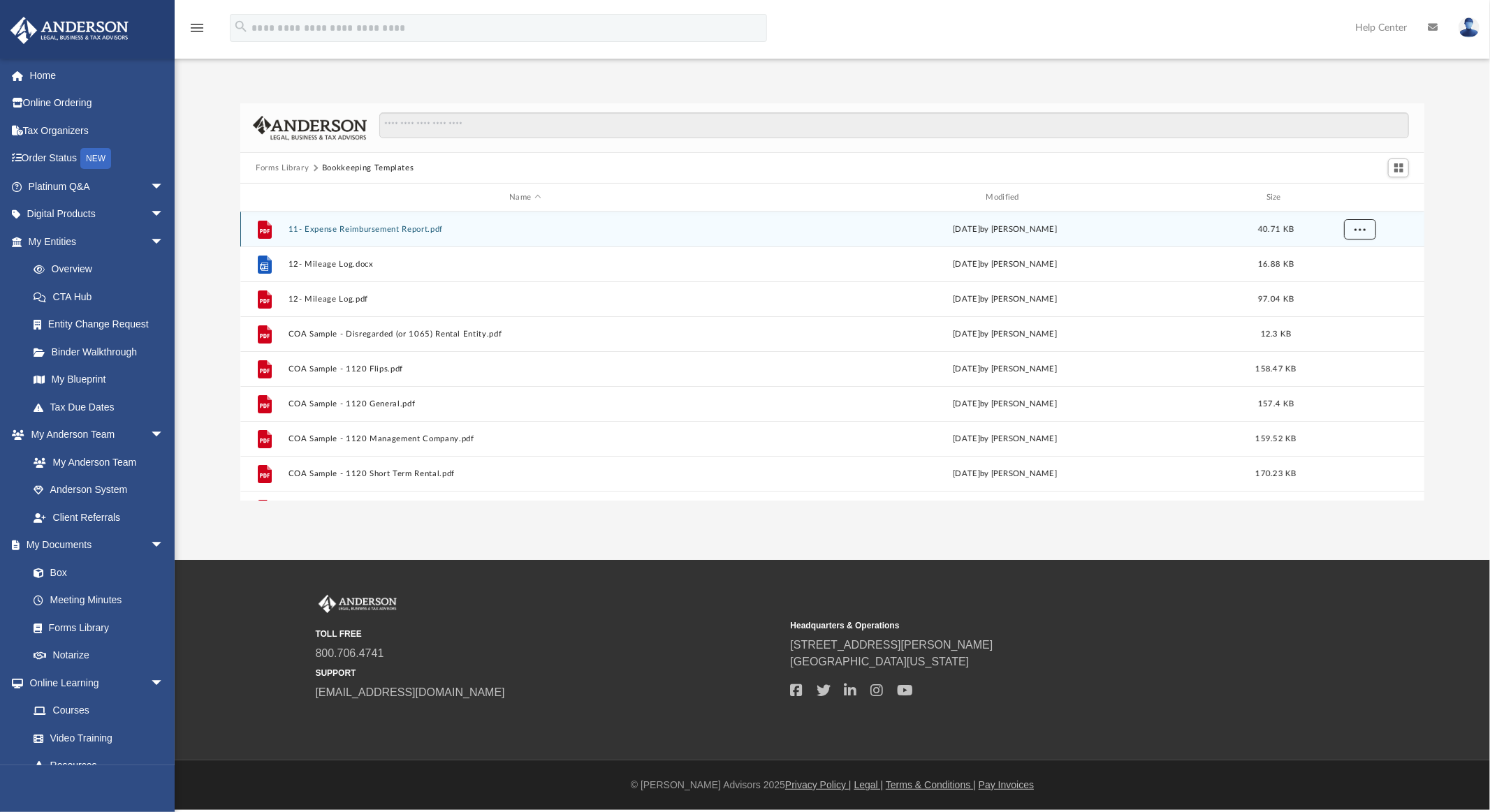
click at [1365, 227] on button "More options" at bounding box center [1360, 229] width 32 height 21
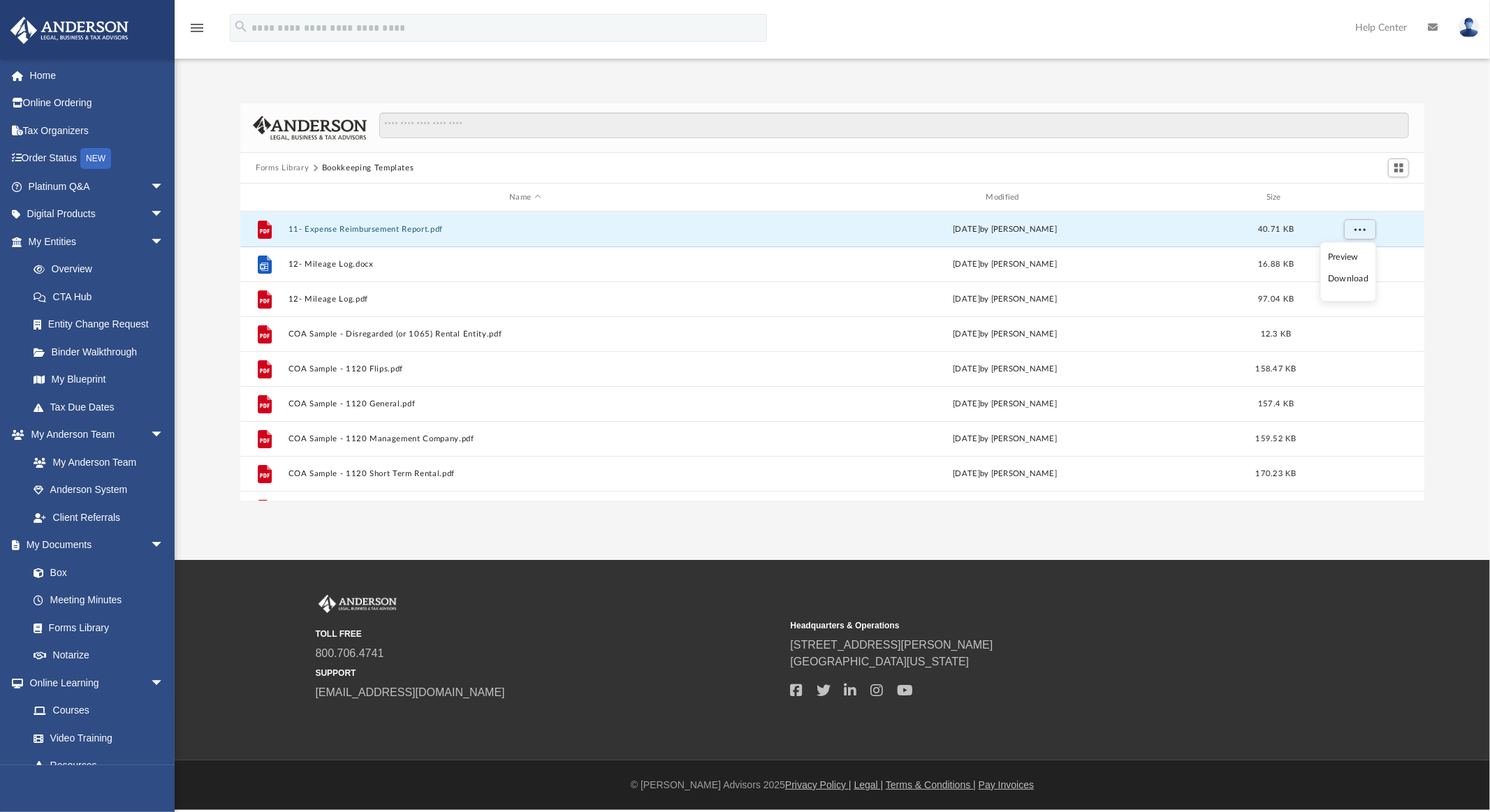
click at [1348, 256] on li "Preview" at bounding box center [1348, 257] width 41 height 15
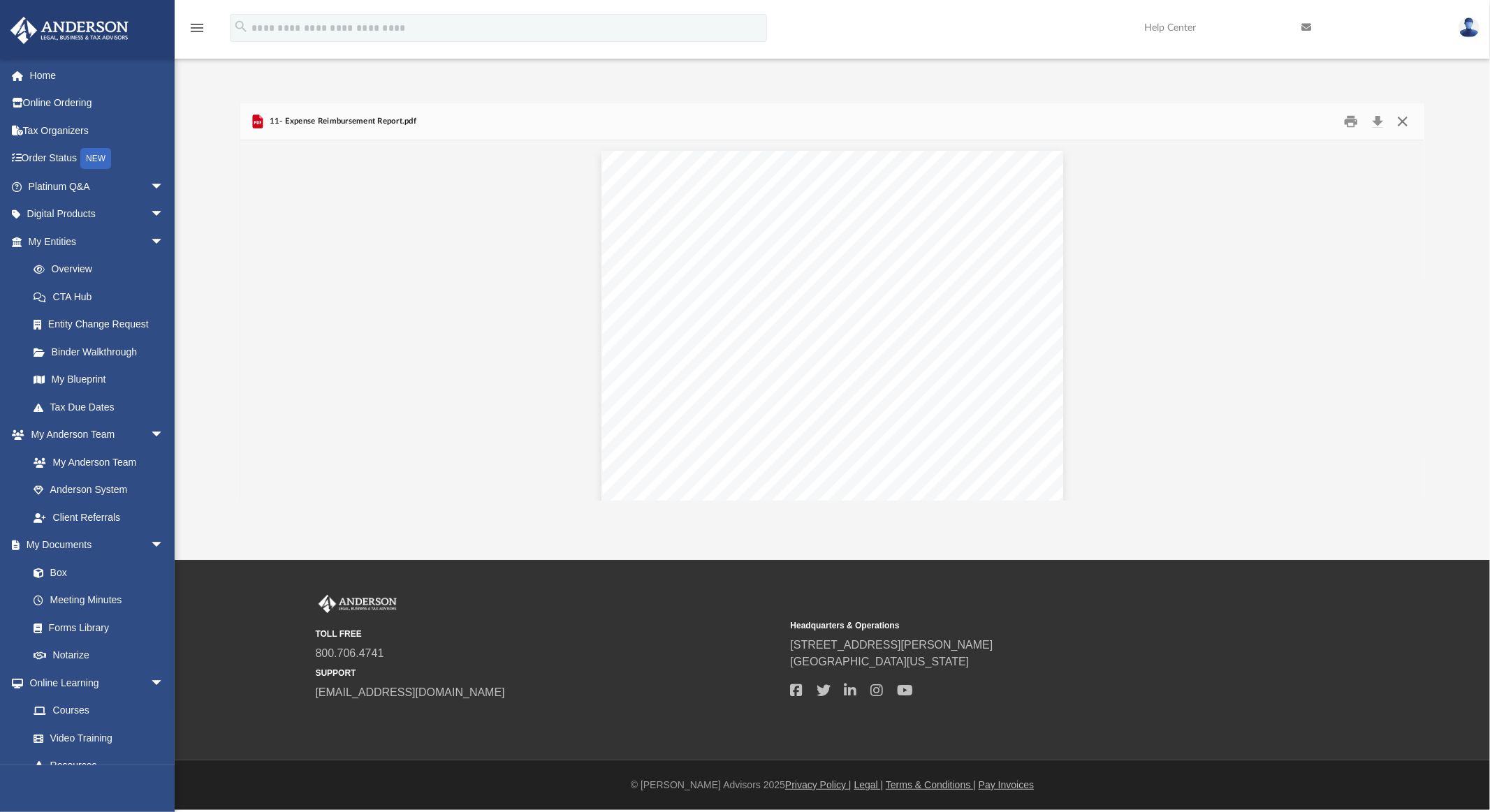
click at [1402, 119] on button "Close" at bounding box center [1402, 122] width 25 height 22
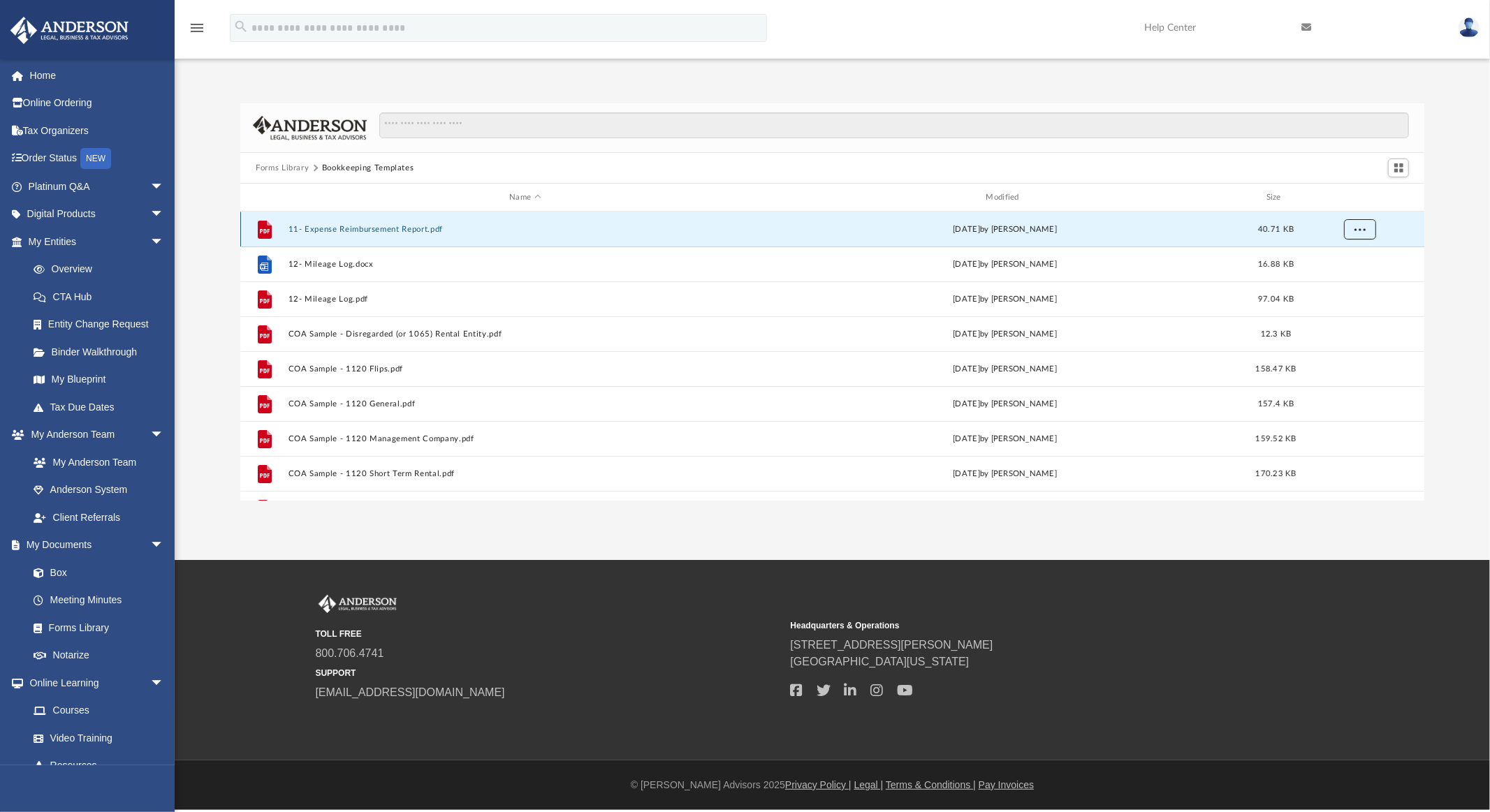
click at [1363, 227] on span "More options" at bounding box center [1360, 228] width 11 height 8
click at [1337, 281] on li "Download" at bounding box center [1348, 279] width 41 height 15
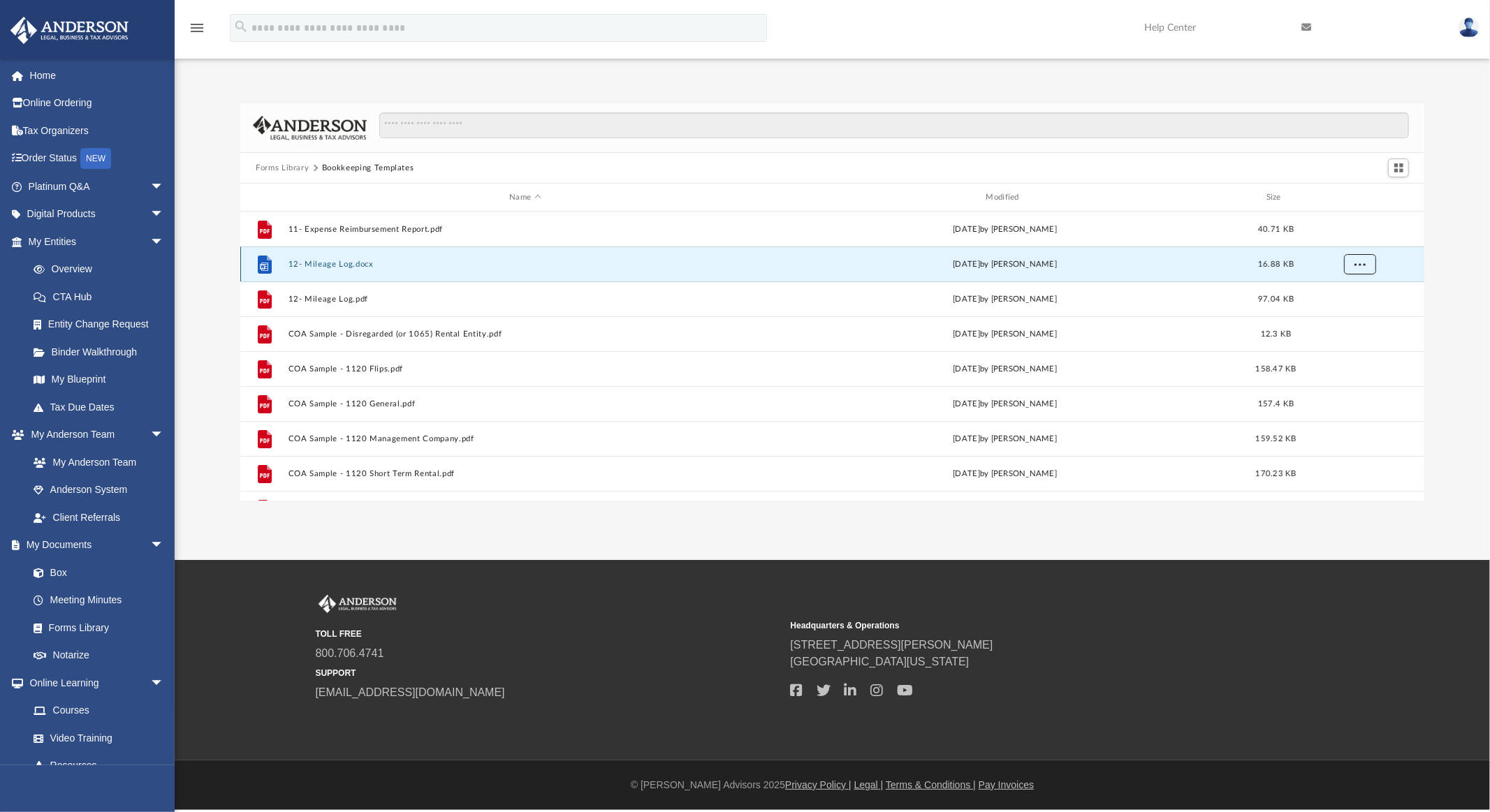
click at [1354, 262] on span "More options" at bounding box center [1360, 263] width 11 height 8
click at [1347, 315] on li "Download" at bounding box center [1348, 314] width 41 height 15
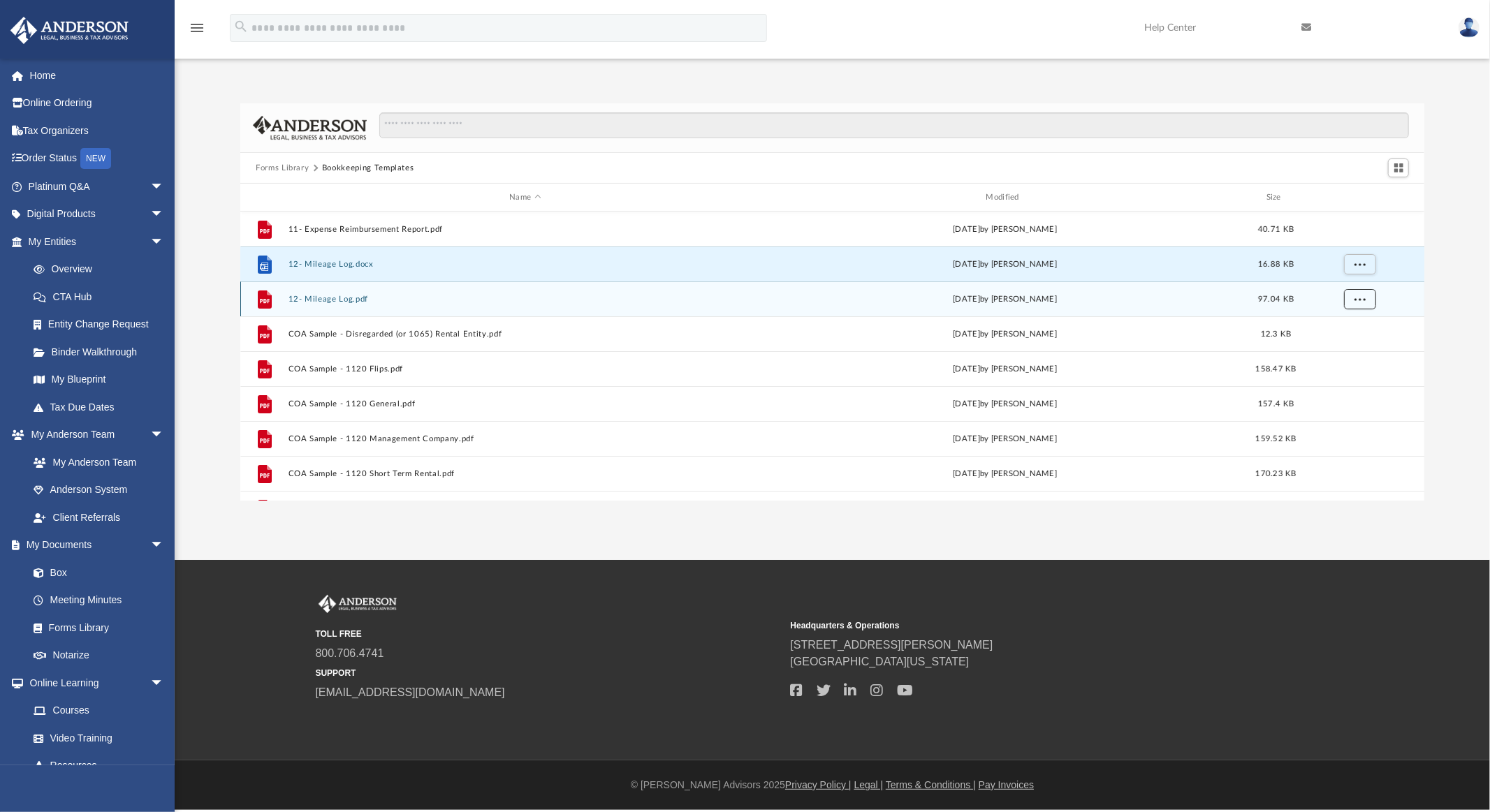
click at [1356, 296] on span "More options" at bounding box center [1360, 298] width 11 height 8
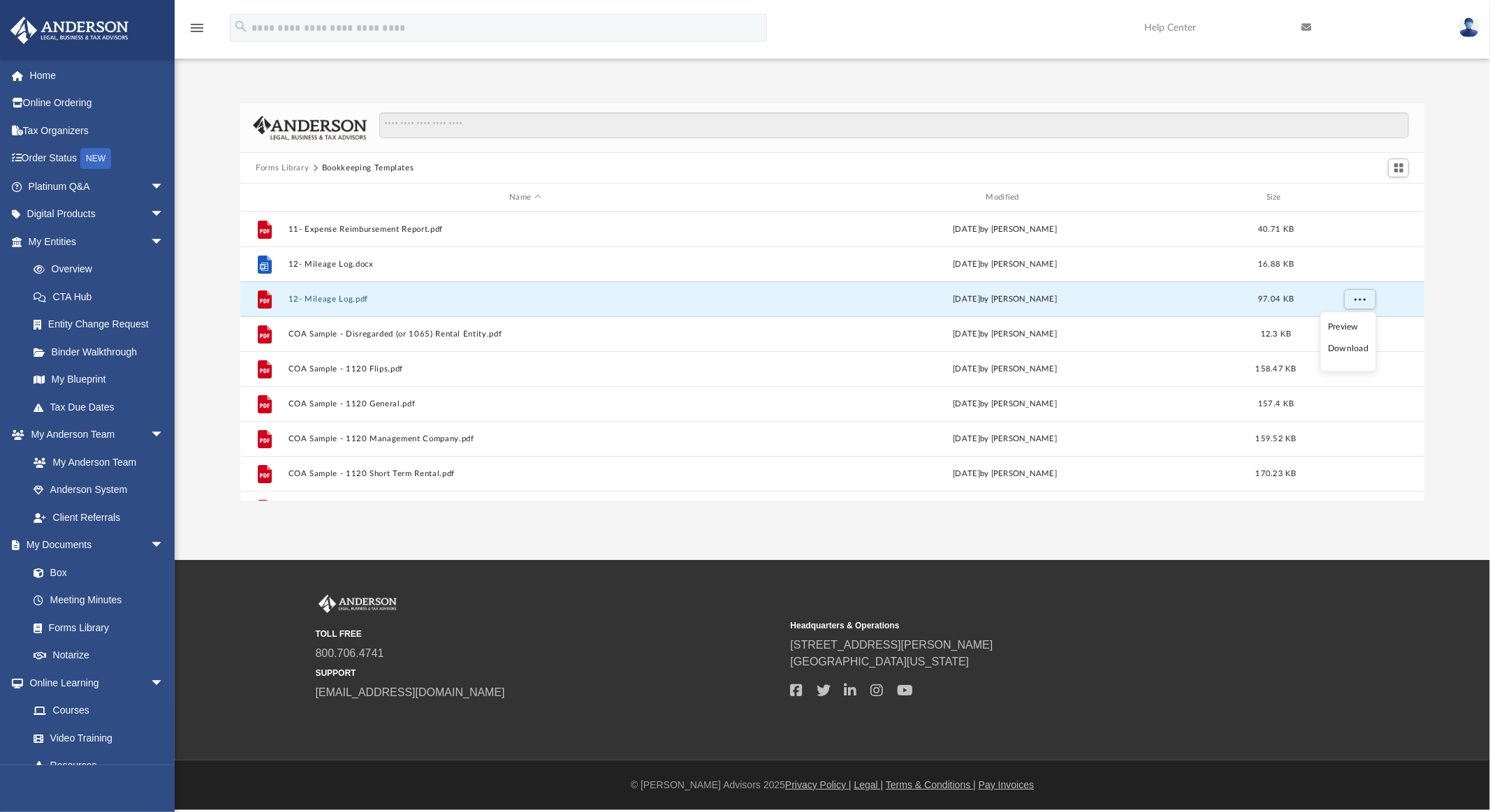
click at [1344, 351] on li "Download" at bounding box center [1348, 349] width 41 height 15
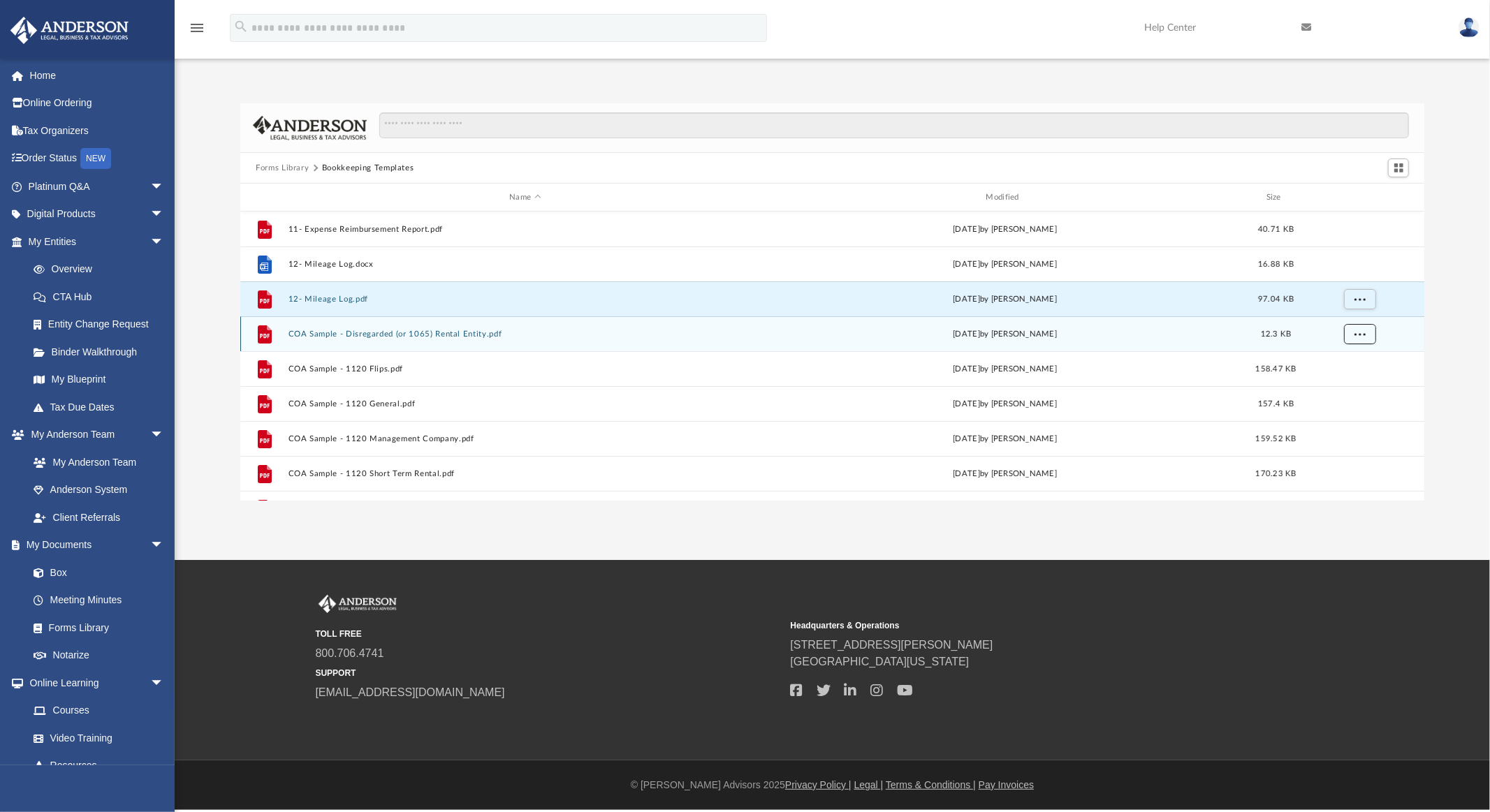
click at [1361, 329] on span "More options" at bounding box center [1360, 333] width 11 height 8
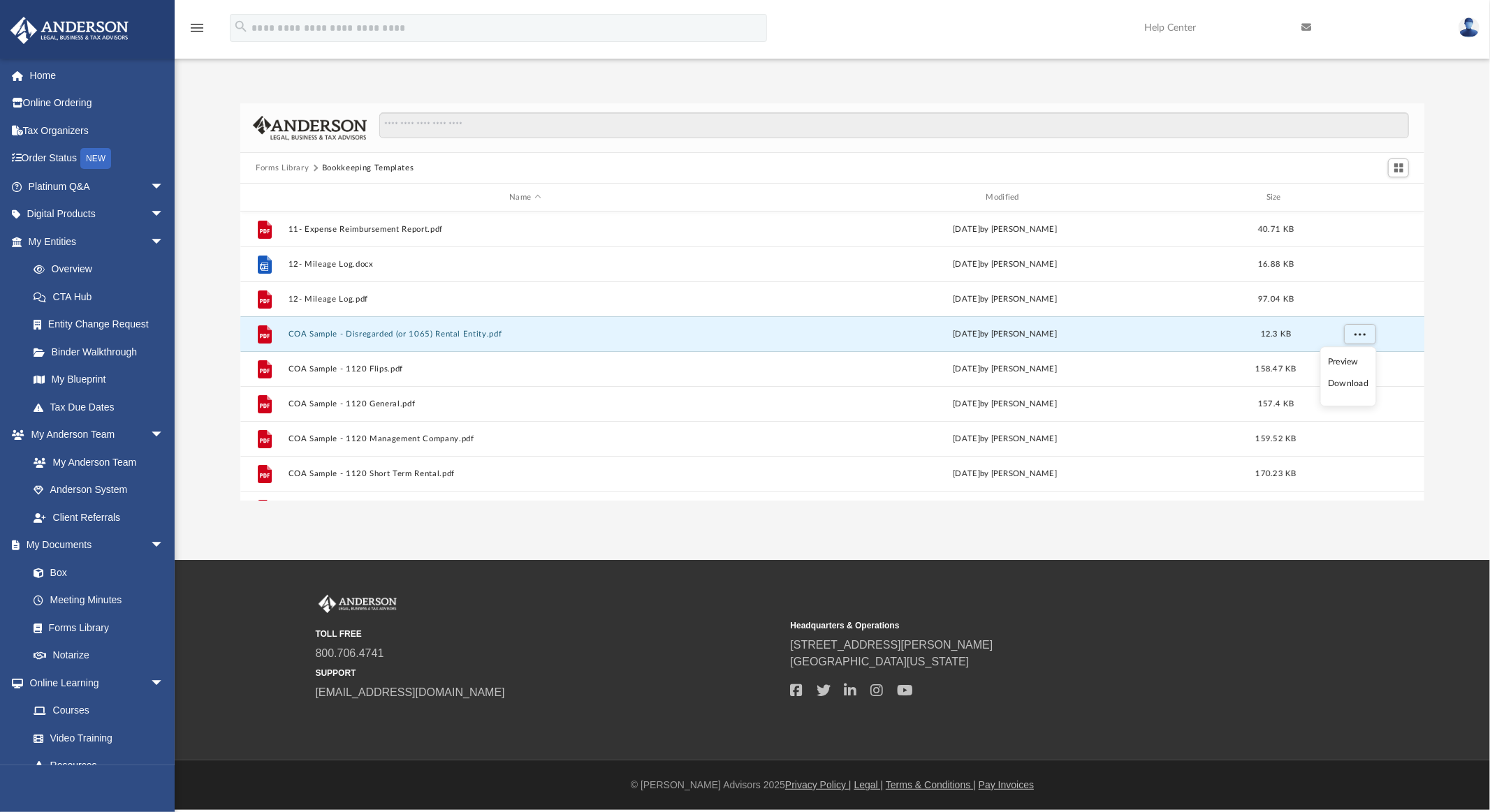
click at [1350, 385] on li "Download" at bounding box center [1348, 384] width 41 height 15
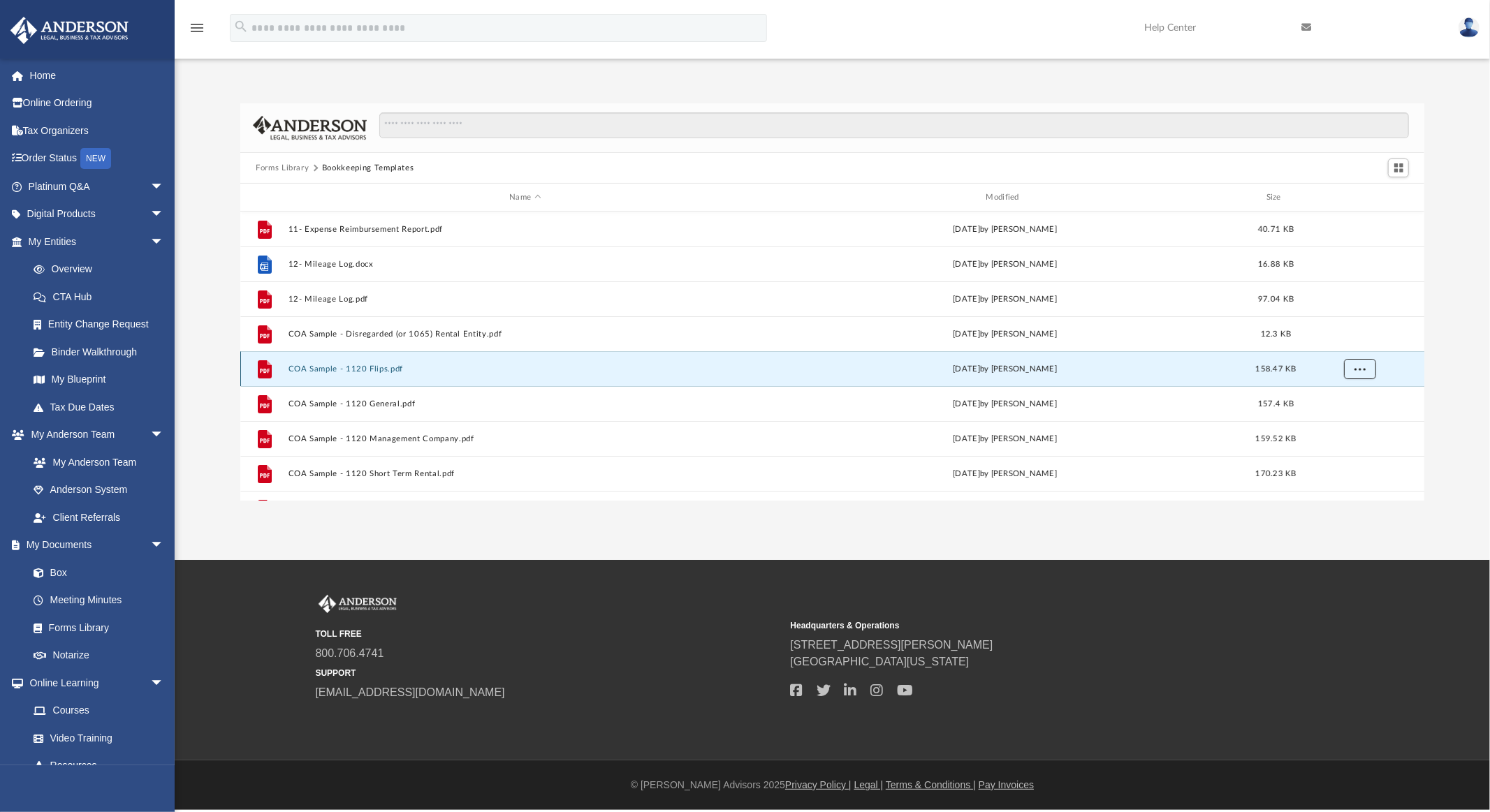
click at [1355, 366] on span "More options" at bounding box center [1360, 368] width 11 height 8
click at [1342, 419] on li "Download" at bounding box center [1348, 419] width 41 height 15
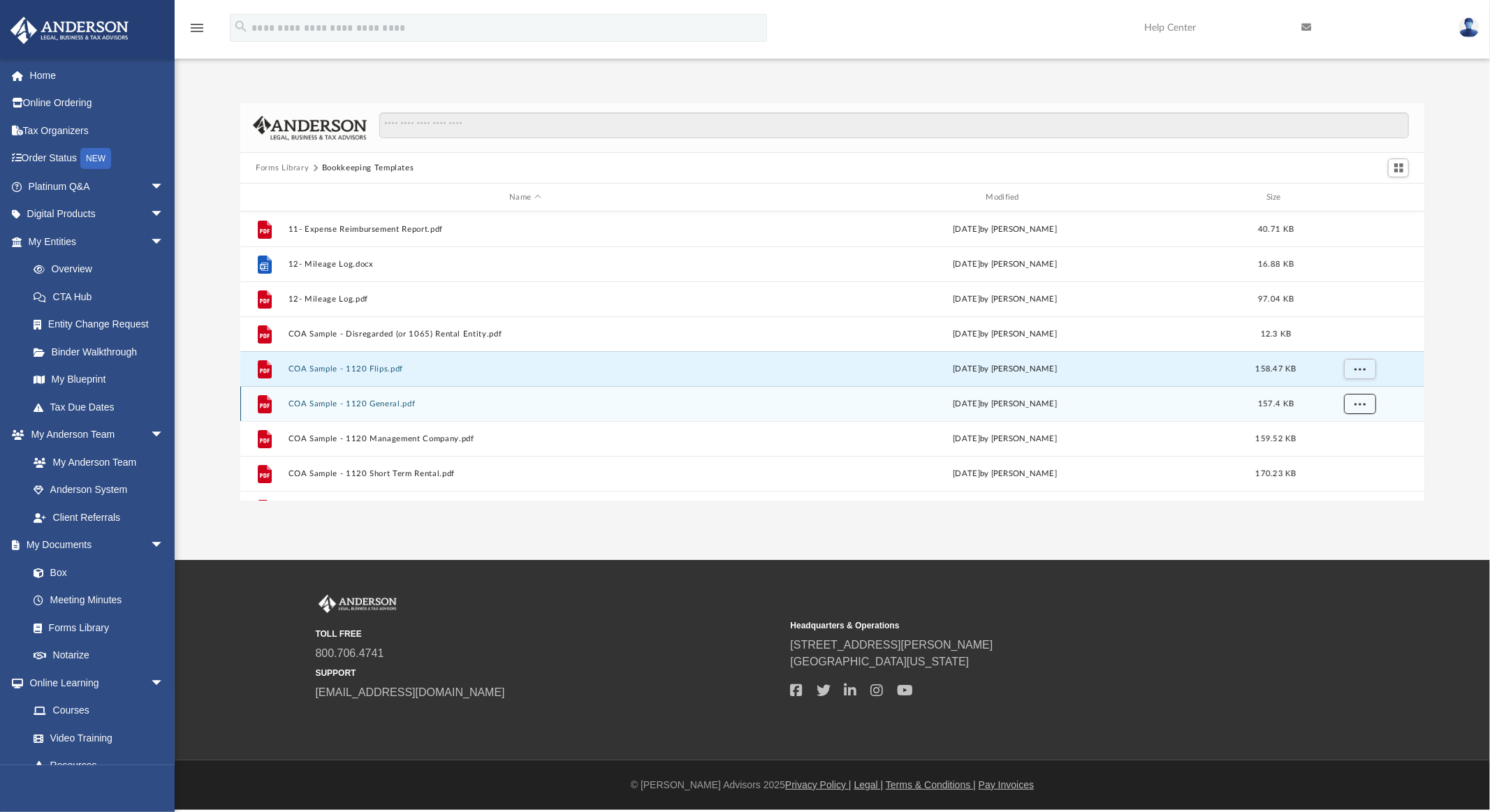
click at [1355, 406] on span "More options" at bounding box center [1360, 403] width 11 height 8
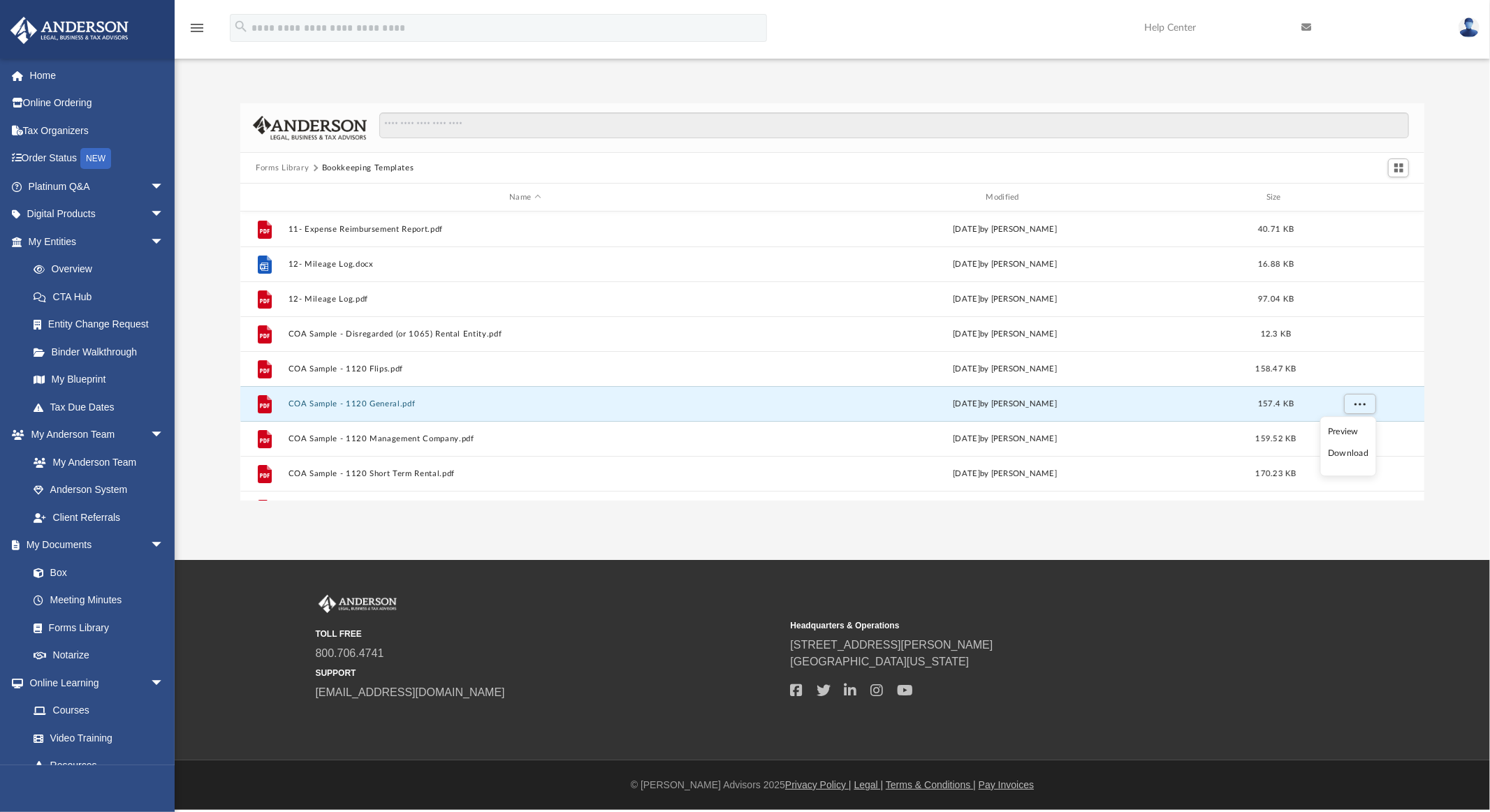
click at [1347, 454] on li "Download" at bounding box center [1348, 454] width 41 height 15
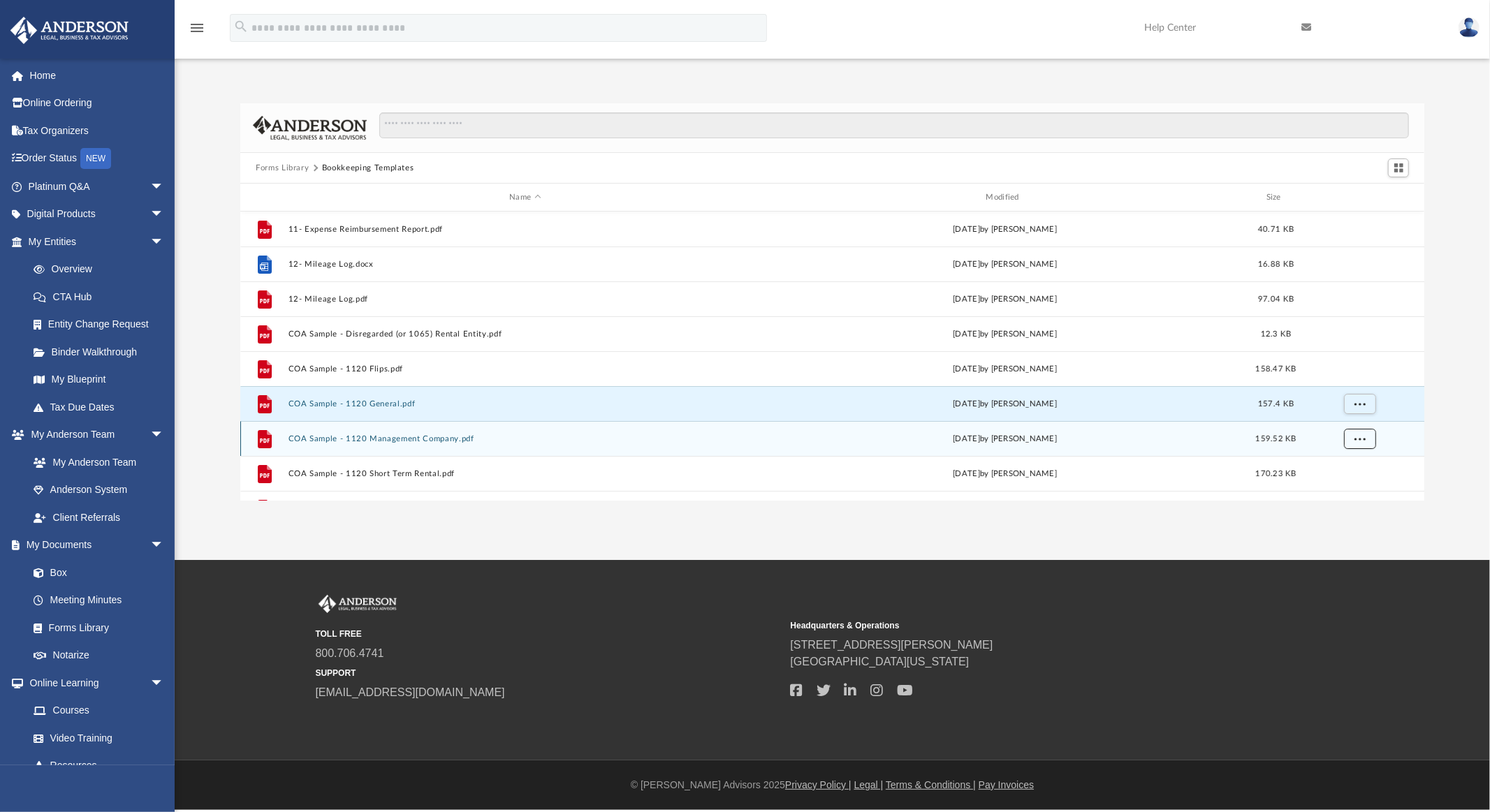
click at [1356, 438] on span "More options" at bounding box center [1360, 438] width 11 height 8
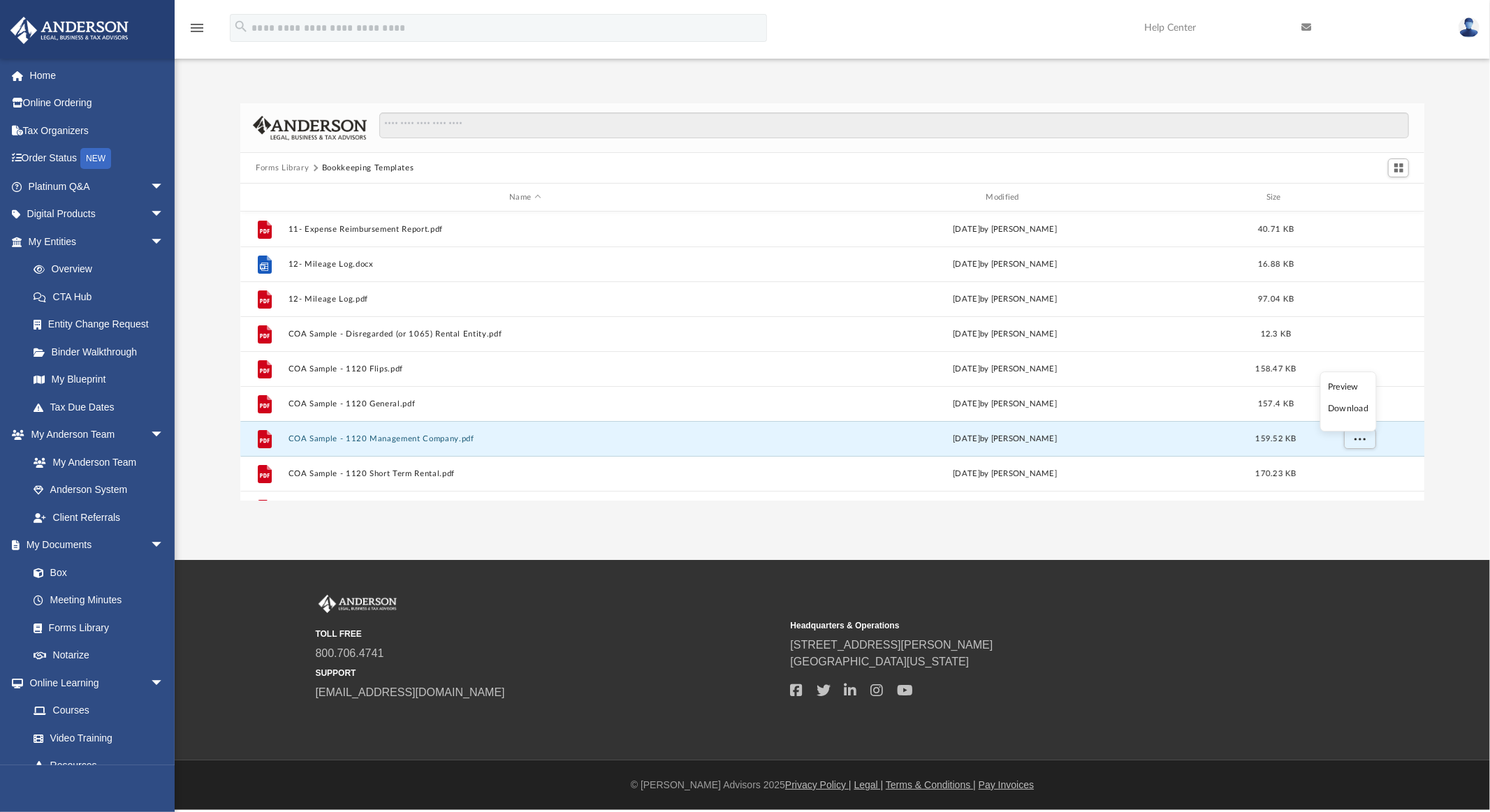
click at [1349, 410] on li "Download" at bounding box center [1348, 408] width 41 height 15
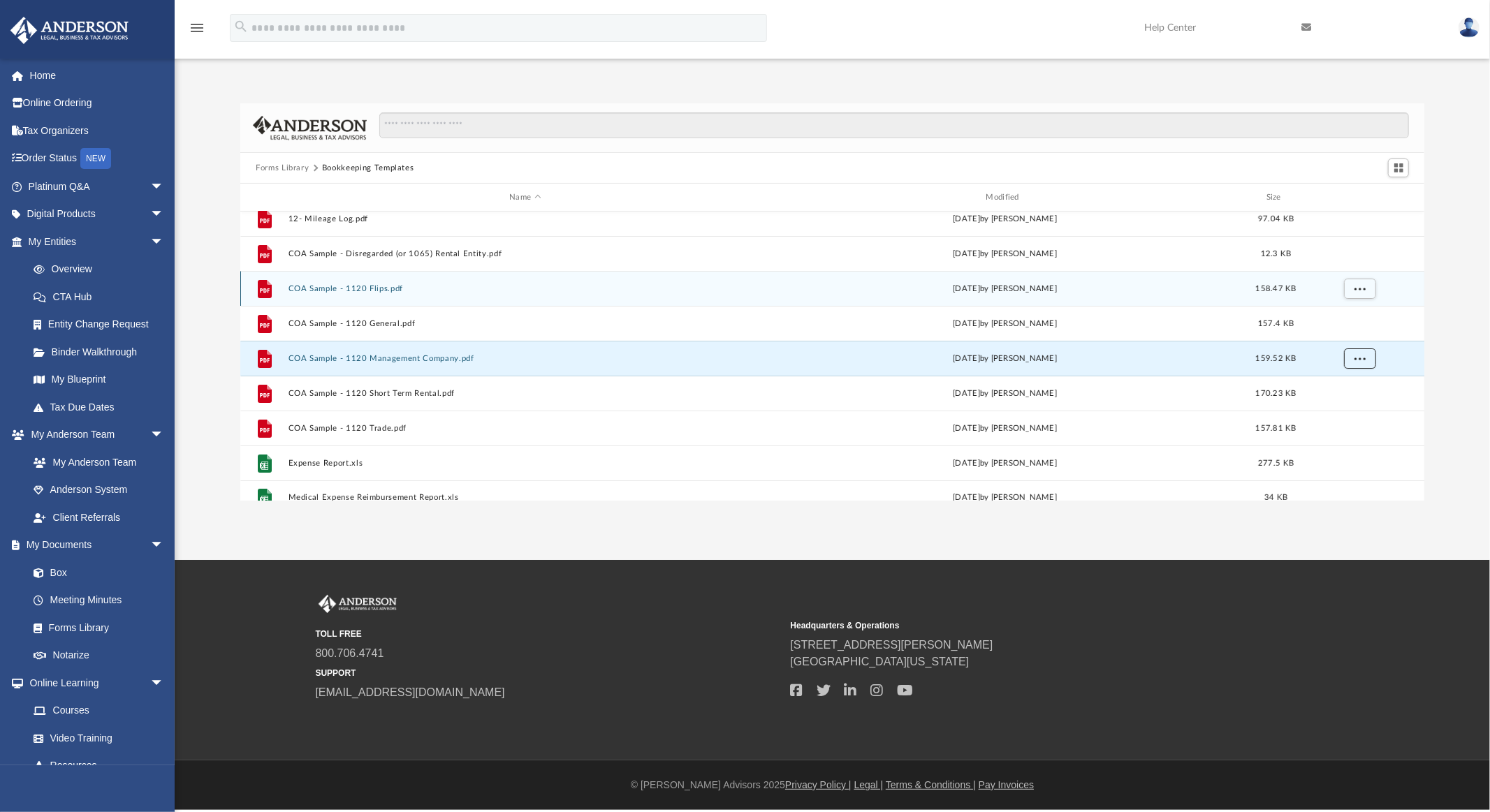
scroll to position [94, 0]
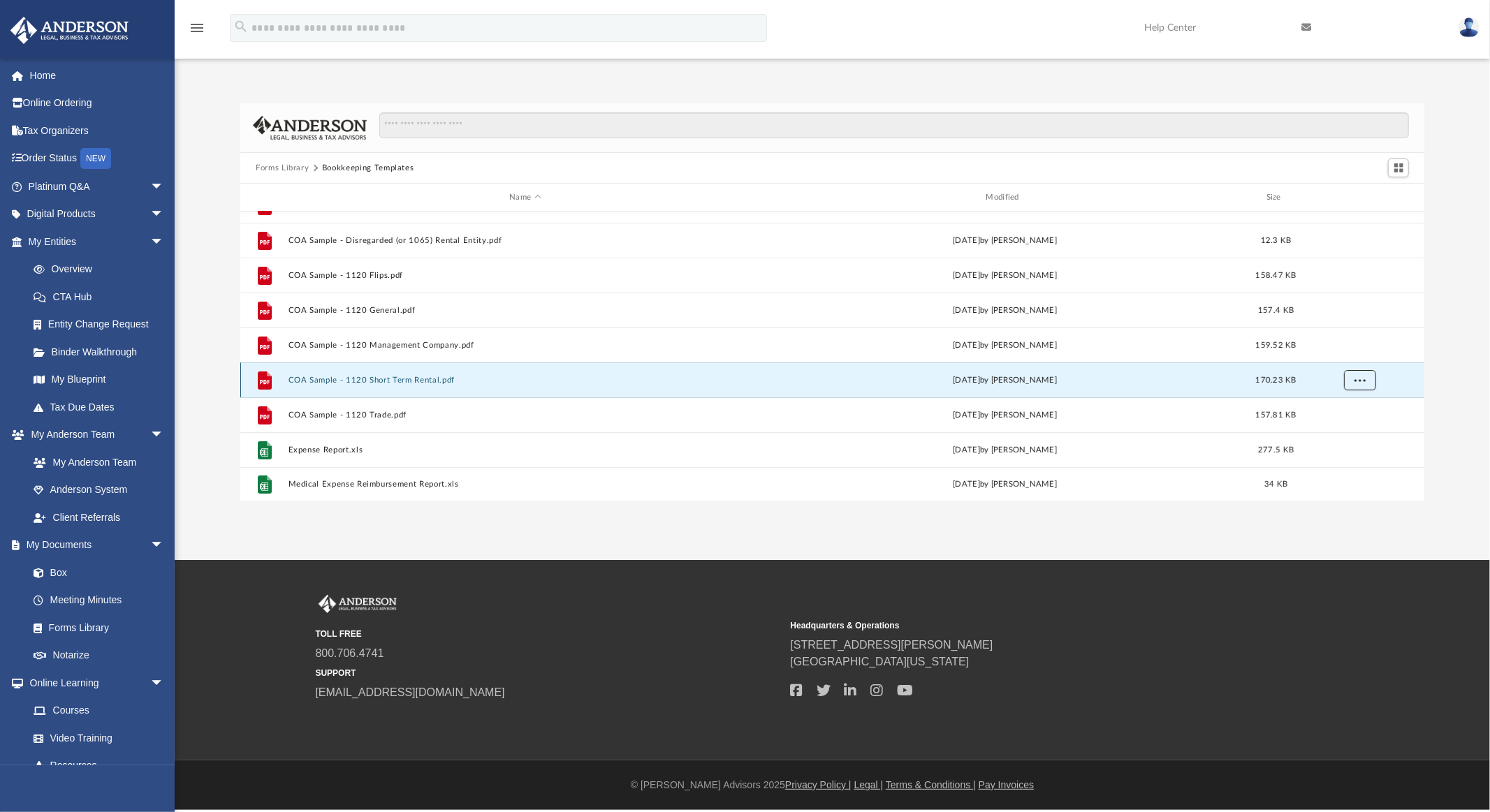
click at [1355, 381] on button "More options" at bounding box center [1360, 380] width 32 height 21
click at [1349, 429] on li "Download" at bounding box center [1348, 429] width 41 height 15
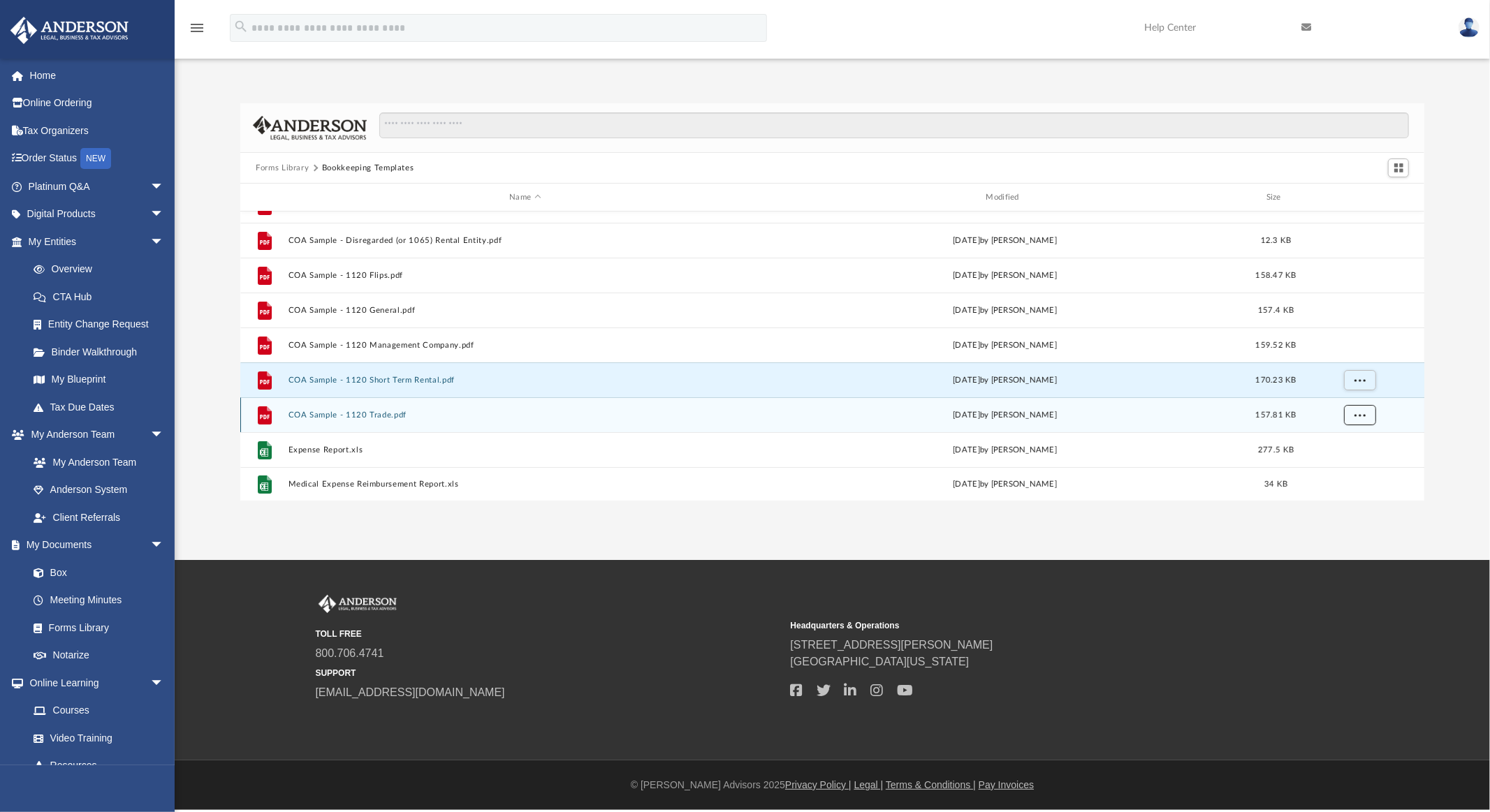
click at [1354, 420] on button "More options" at bounding box center [1360, 415] width 32 height 21
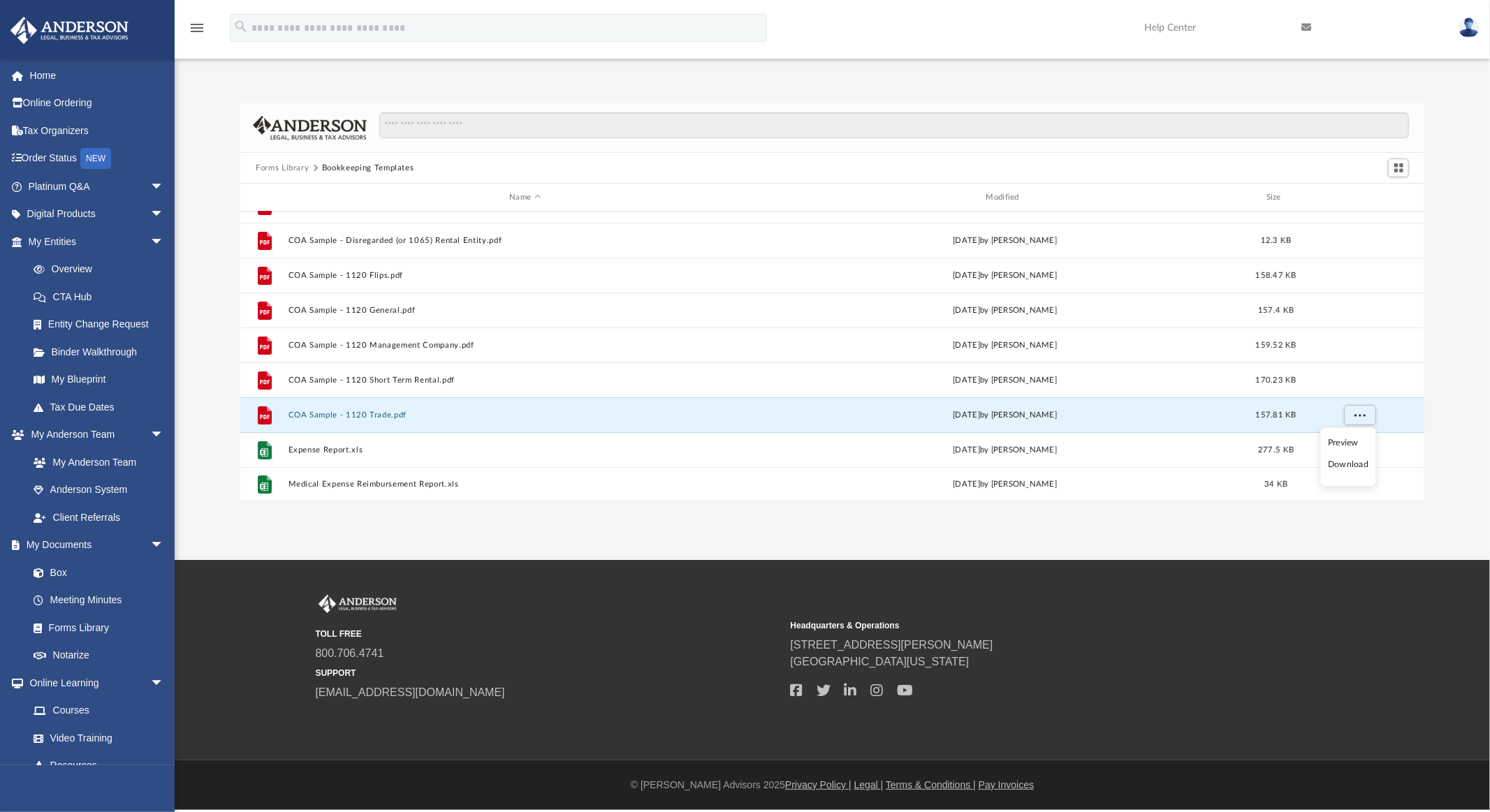
click at [1340, 466] on li "Download" at bounding box center [1348, 464] width 41 height 15
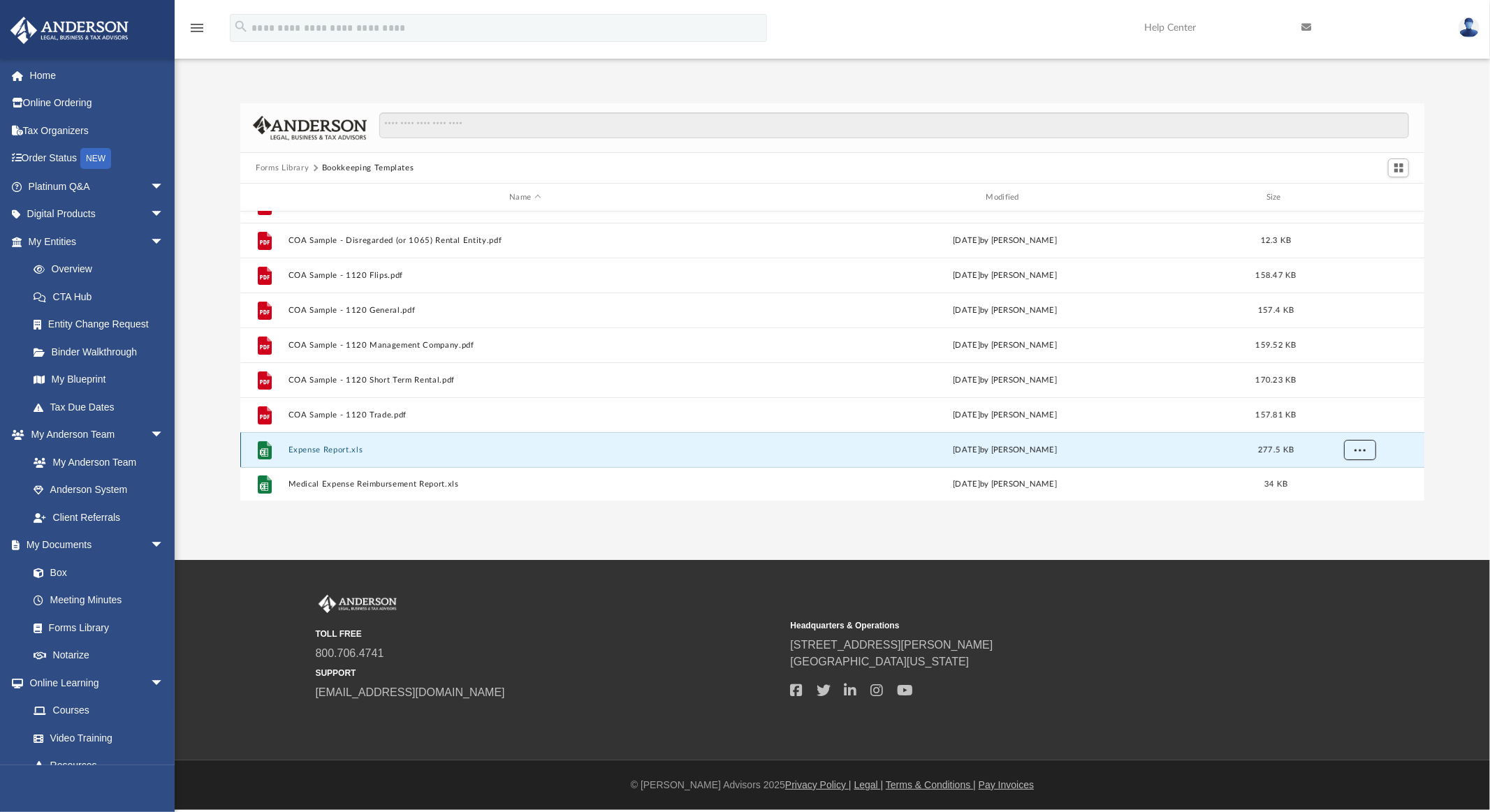
click at [1361, 453] on button "More options" at bounding box center [1360, 450] width 32 height 21
click at [1355, 415] on li "Download" at bounding box center [1348, 420] width 41 height 15
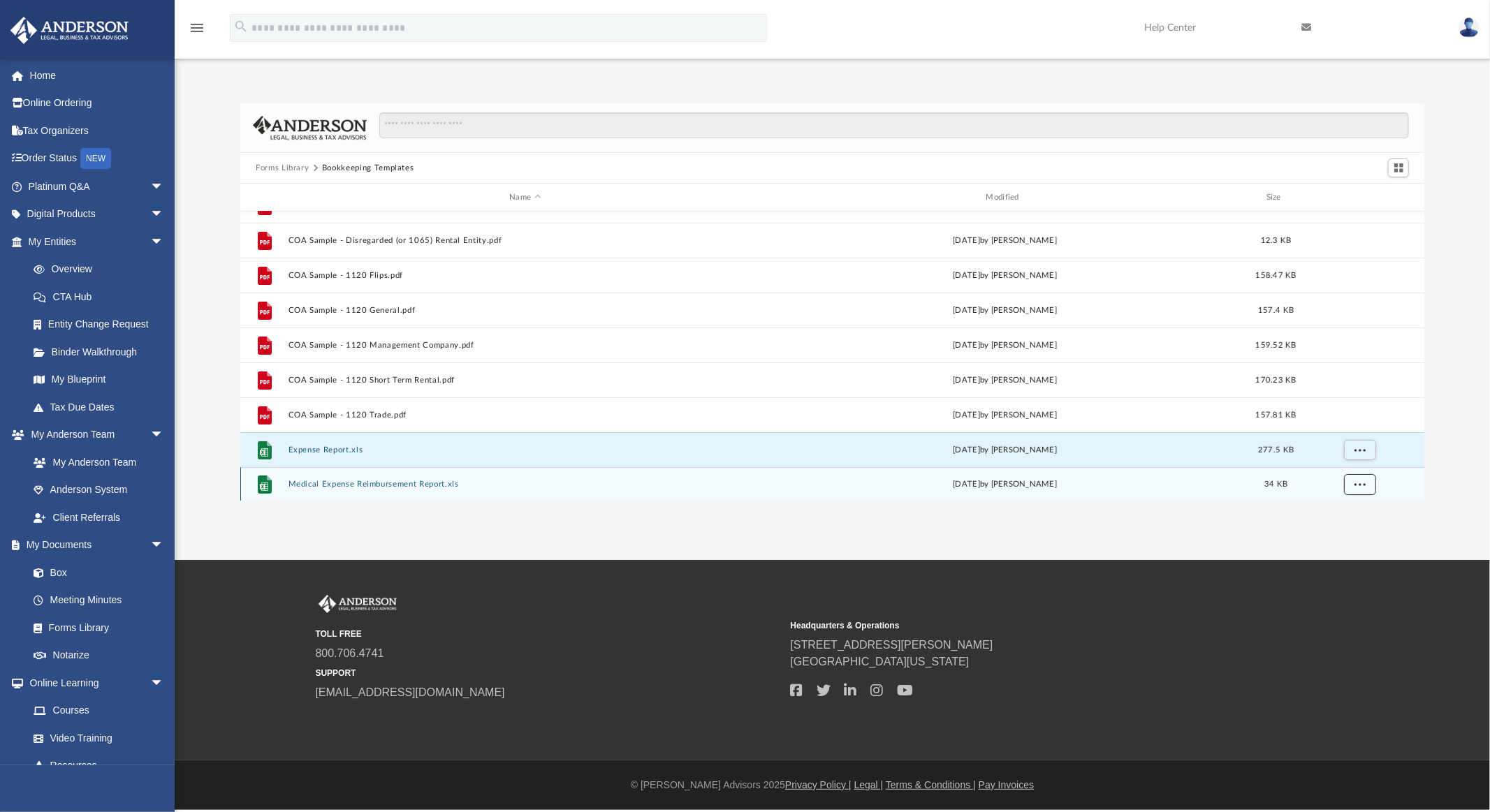
click at [1358, 483] on span "More options" at bounding box center [1360, 484] width 11 height 8
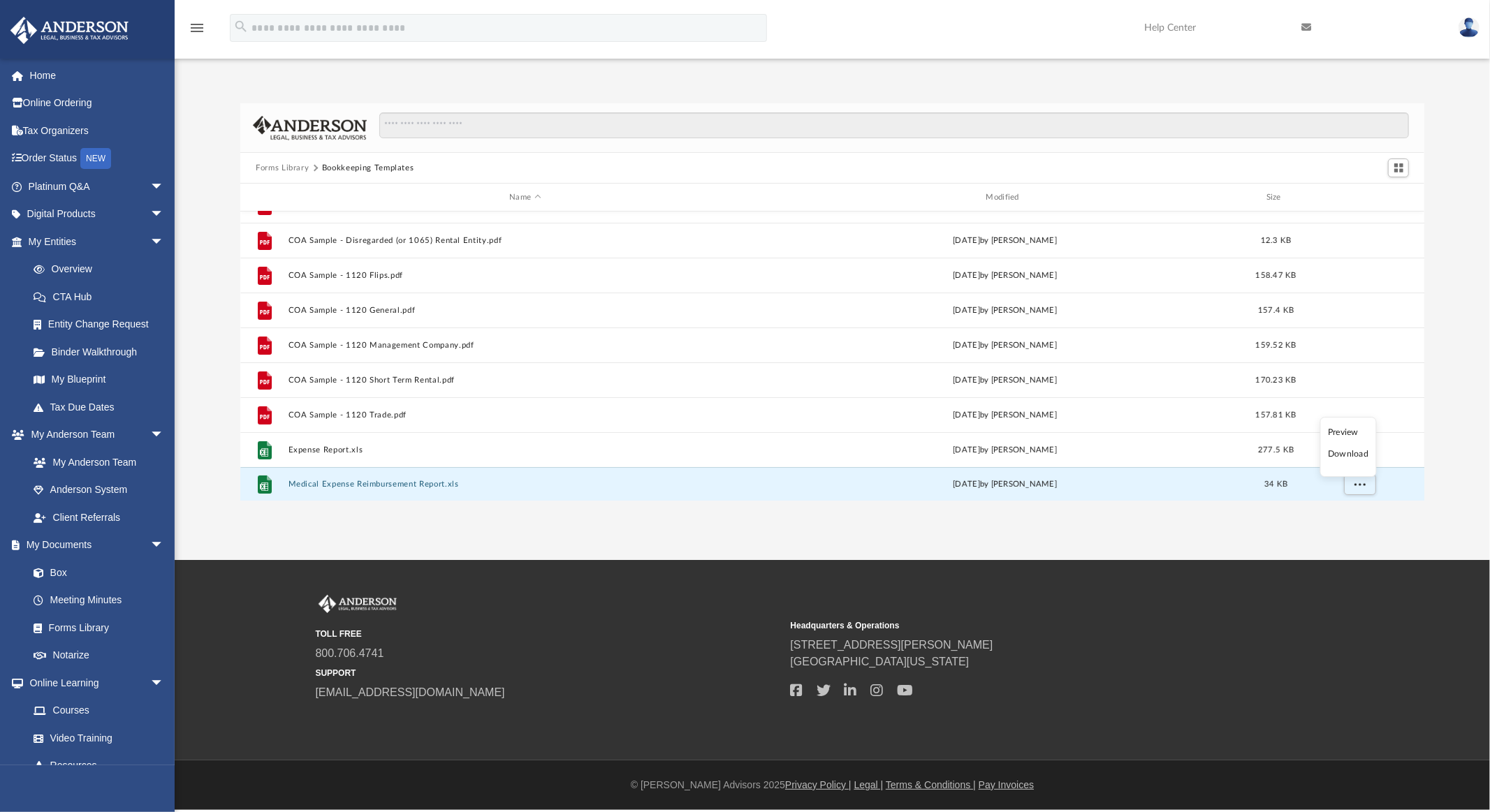
click at [1349, 455] on li "Download" at bounding box center [1348, 454] width 41 height 15
click at [1457, 166] on div "Forms Library Bookkeeping Templates Name Modified Size File 12- Mileage Log.doc…" at bounding box center [832, 302] width 1315 height 397
